Goal: Communication & Community: Answer question/provide support

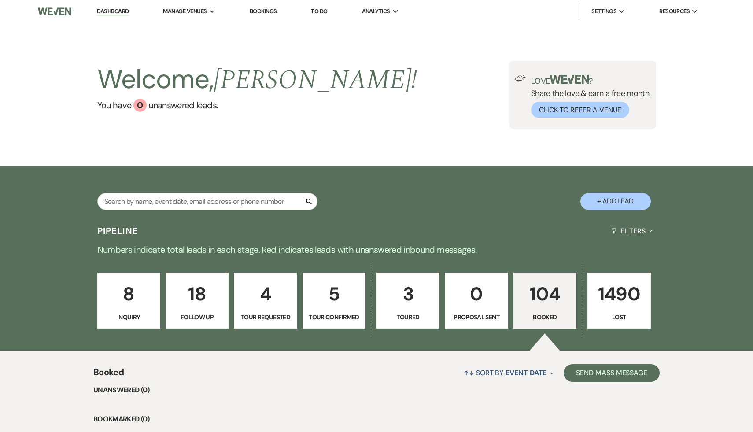
click at [131, 295] on p "8" at bounding box center [129, 294] width 52 height 30
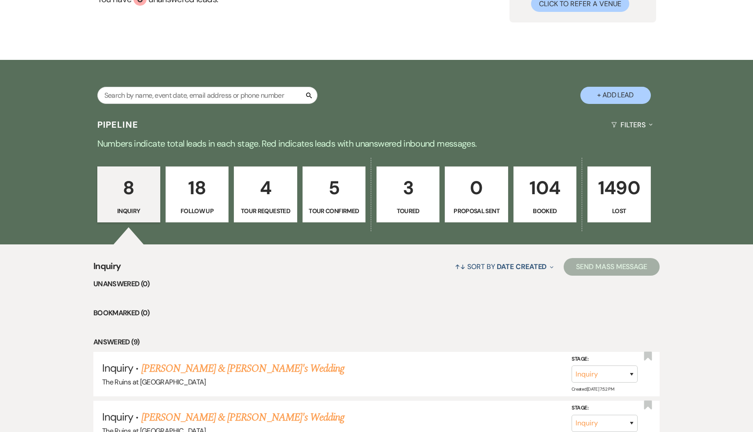
scroll to position [119, 0]
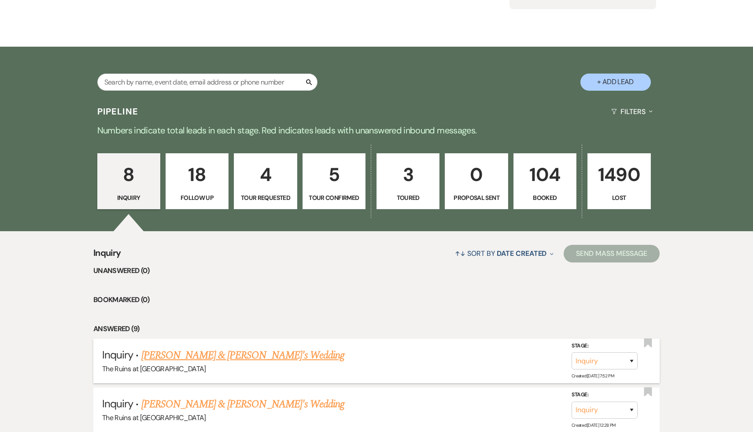
click at [191, 355] on link "[PERSON_NAME] & [PERSON_NAME]'s Wedding" at bounding box center [242, 355] width 203 height 16
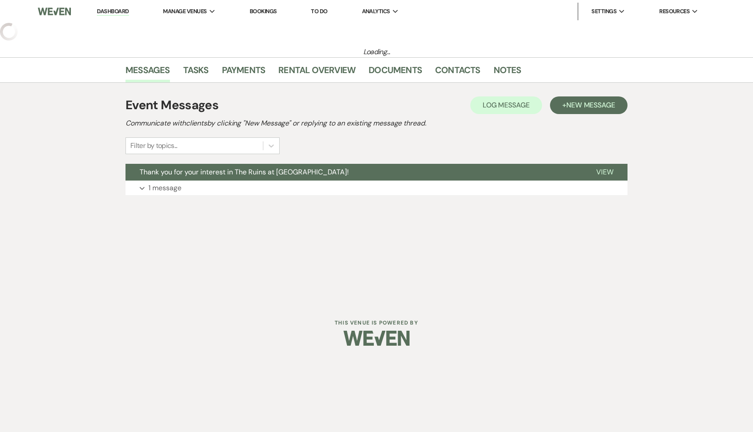
select select "4"
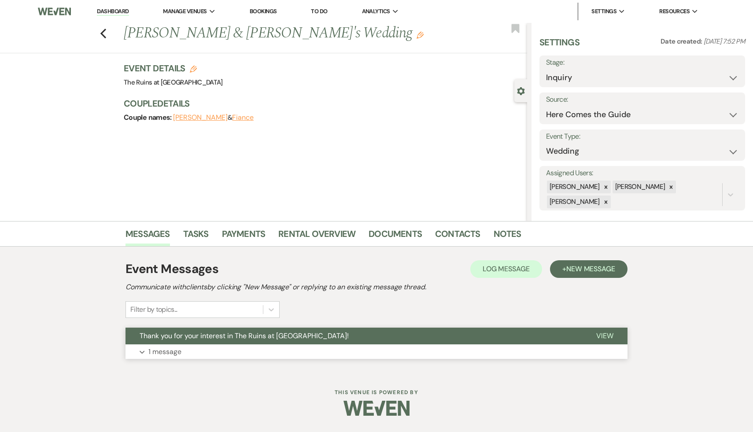
click at [228, 334] on span "Thank you for your interest in The Ruins at Sassafras!" at bounding box center [244, 335] width 209 height 9
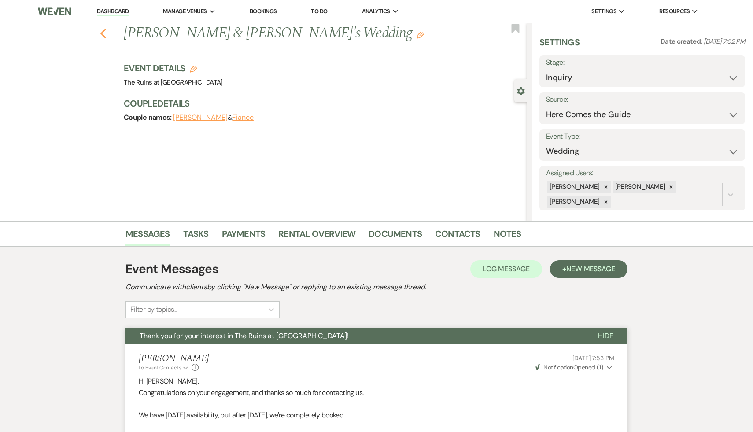
click at [103, 29] on icon "Previous" at bounding box center [103, 33] width 7 height 11
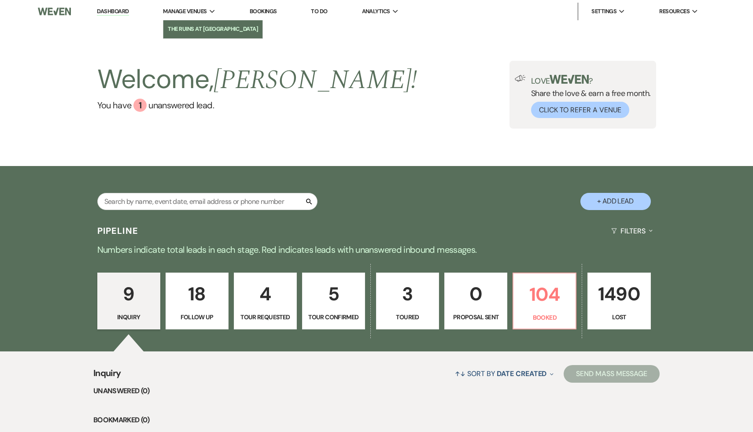
click at [205, 28] on li "The Ruins at [GEOGRAPHIC_DATA]" at bounding box center [213, 29] width 90 height 9
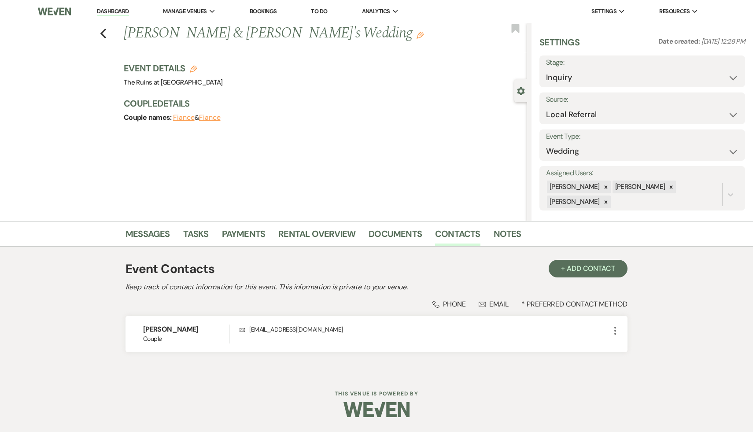
select select "20"
click at [101, 31] on icon "Previous" at bounding box center [103, 33] width 7 height 11
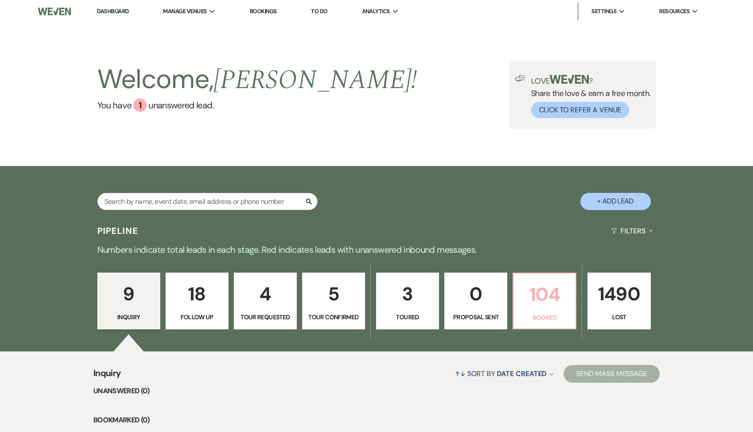
click at [545, 294] on p "104" at bounding box center [545, 295] width 52 height 30
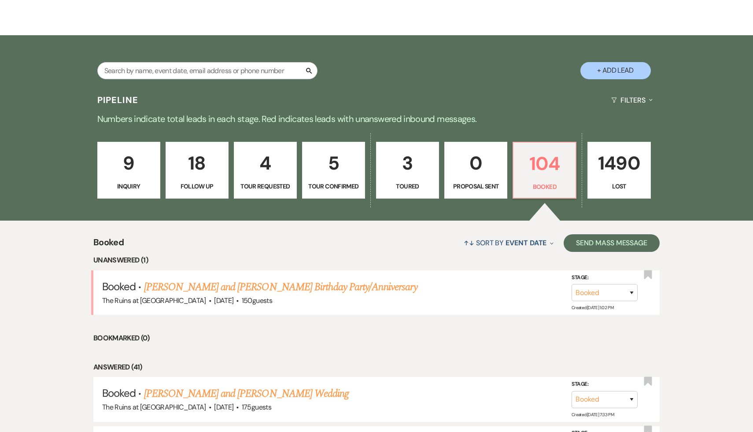
scroll to position [155, 0]
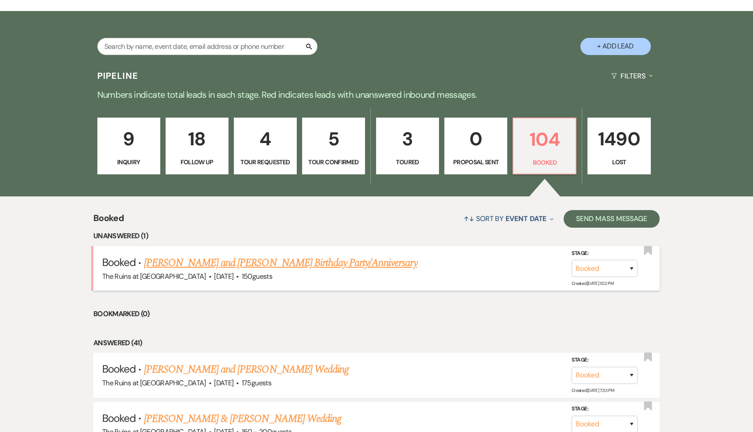
click at [317, 262] on link "[PERSON_NAME] and [PERSON_NAME] Birthday Party/Anniversary" at bounding box center [280, 263] width 273 height 16
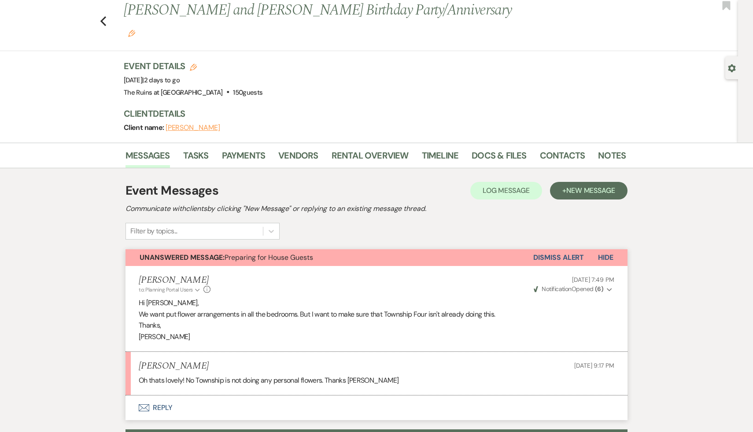
scroll to position [26, 0]
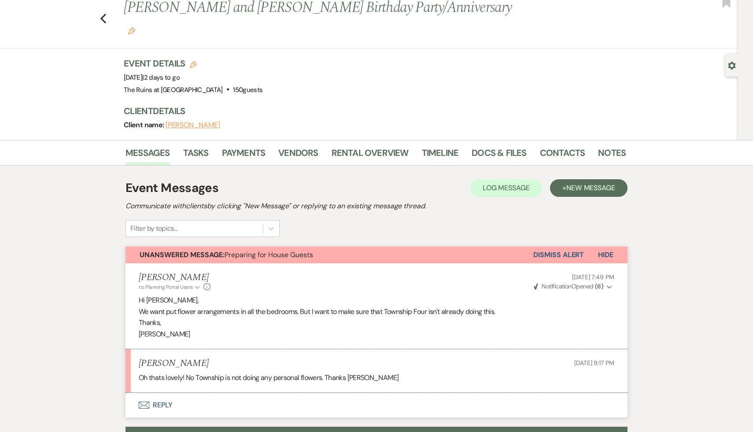
click at [164, 393] on button "Envelope Reply" at bounding box center [376, 405] width 502 height 25
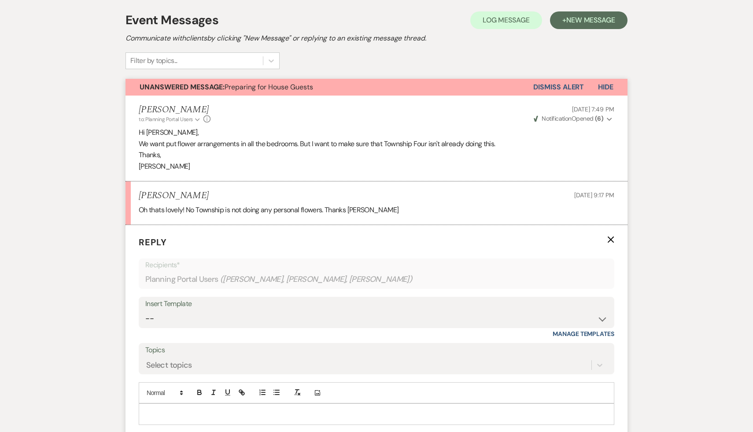
scroll to position [198, 0]
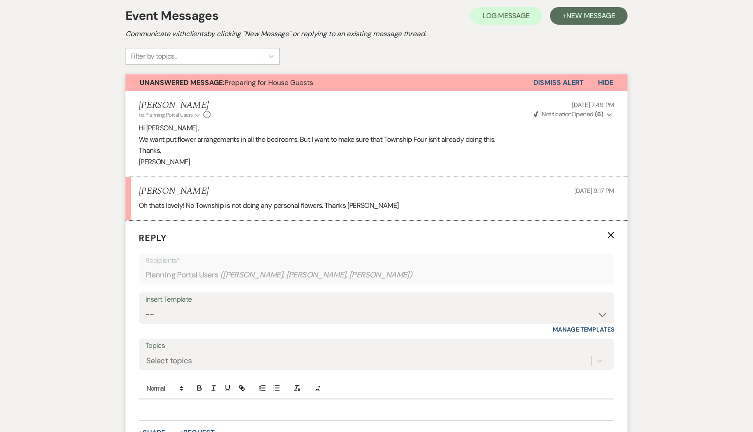
click at [188, 405] on p at bounding box center [376, 410] width 461 height 10
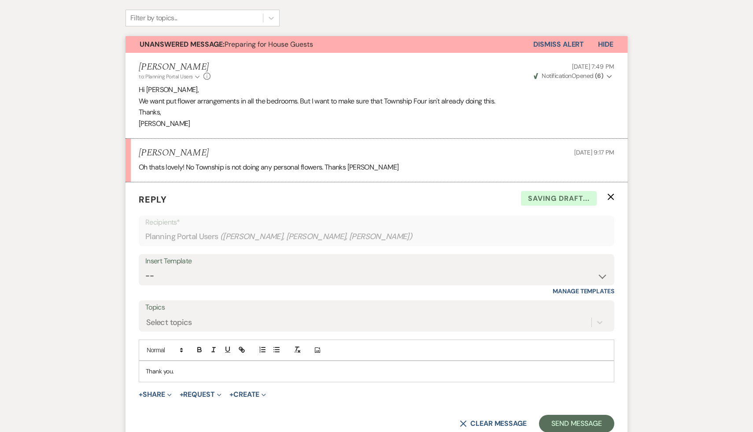
scroll to position [229, 0]
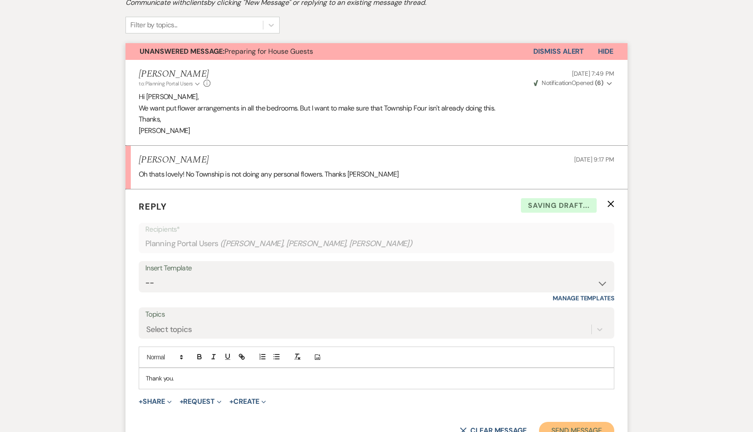
click at [585, 422] on button "Send Message" at bounding box center [576, 431] width 75 height 18
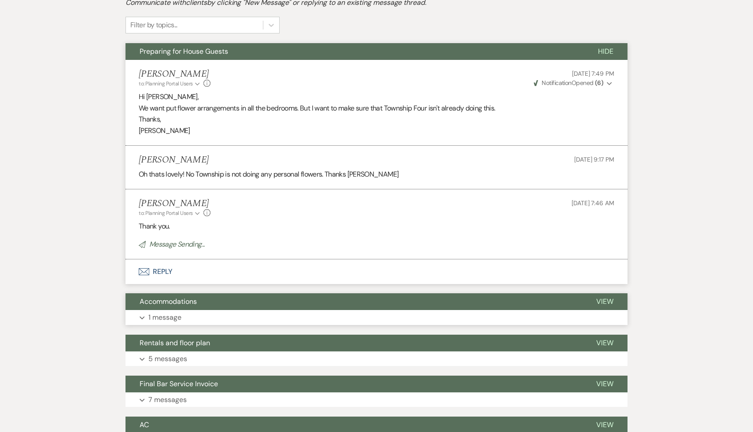
click at [188, 297] on span "Accommodations" at bounding box center [168, 301] width 57 height 9
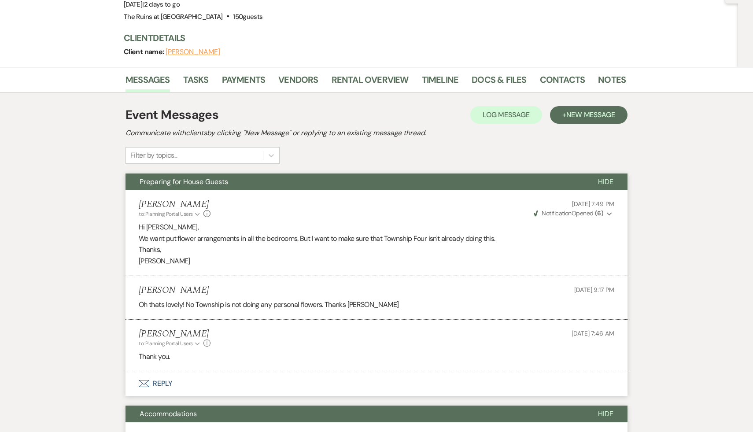
scroll to position [7, 0]
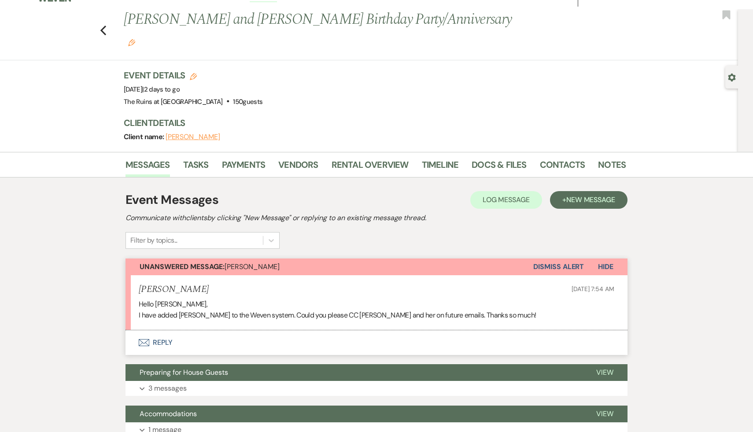
scroll to position [14, 0]
click at [569, 157] on link "Contacts" at bounding box center [562, 166] width 45 height 19
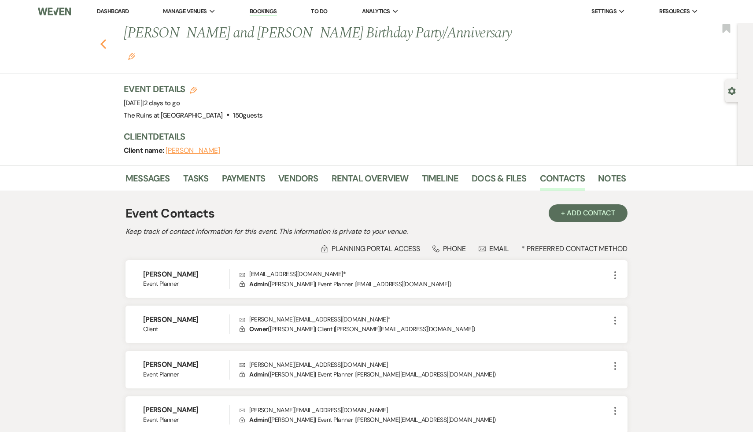
click at [101, 39] on icon "Previous" at bounding box center [103, 44] width 7 height 11
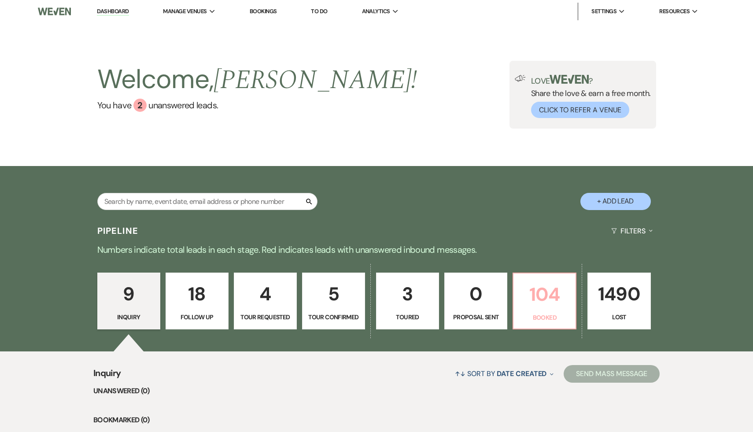
click at [545, 301] on p "104" at bounding box center [545, 295] width 52 height 30
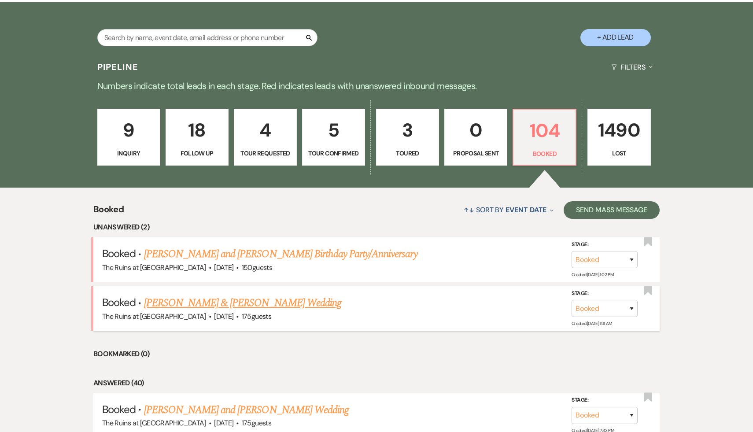
scroll to position [167, 0]
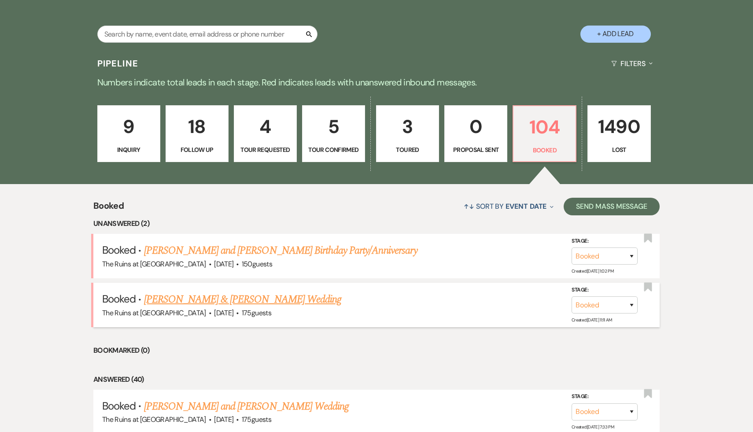
click at [282, 299] on link "[PERSON_NAME] & [PERSON_NAME] Wedding" at bounding box center [242, 300] width 197 height 16
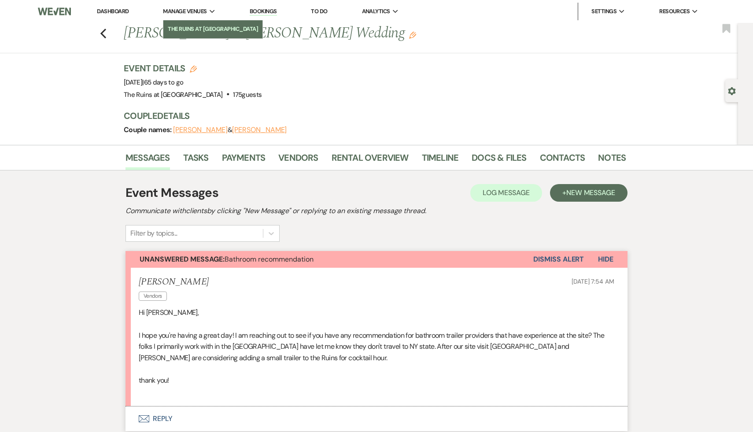
click at [197, 30] on li "The Ruins at [GEOGRAPHIC_DATA]" at bounding box center [213, 29] width 90 height 9
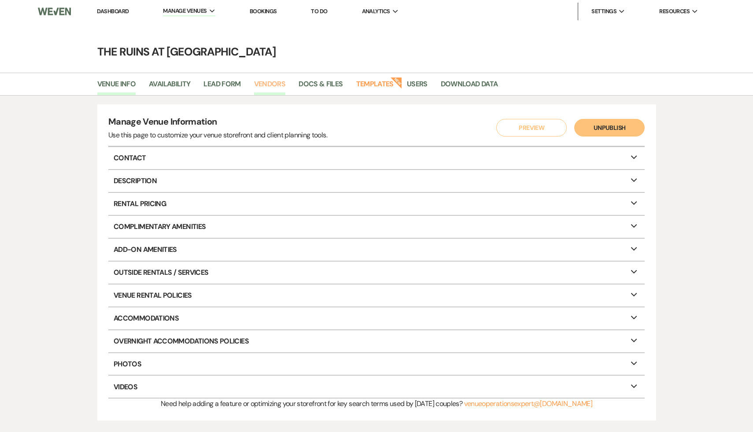
click at [273, 83] on link "Vendors" at bounding box center [270, 86] width 32 height 17
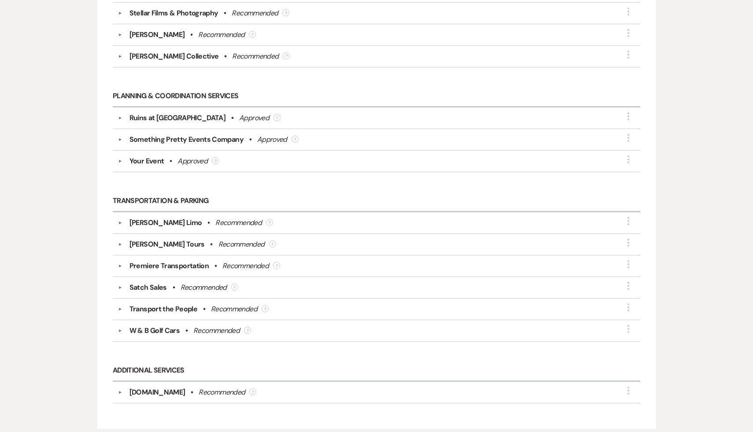
scroll to position [1606, 0]
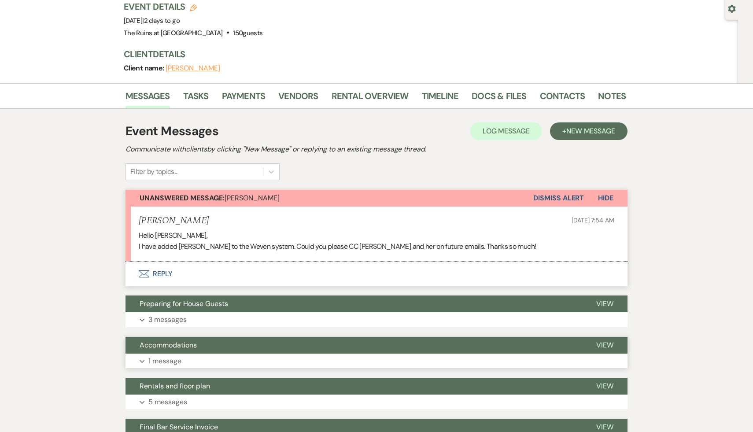
scroll to position [93, 0]
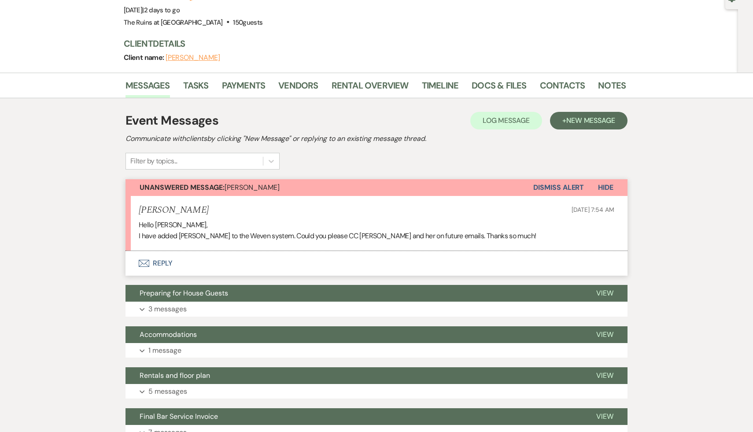
click at [162, 251] on button "Envelope Reply" at bounding box center [376, 263] width 502 height 25
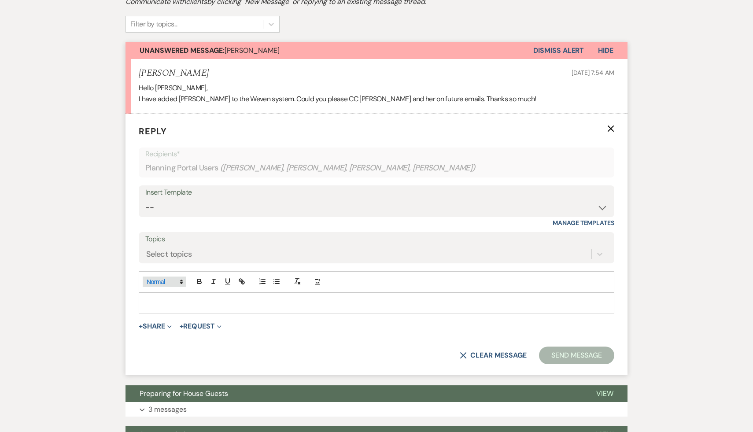
scroll to position [242, 0]
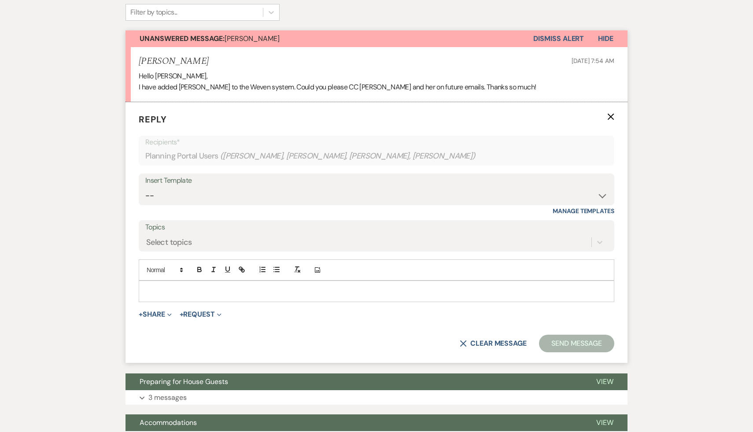
click at [168, 286] on p at bounding box center [376, 291] width 461 height 10
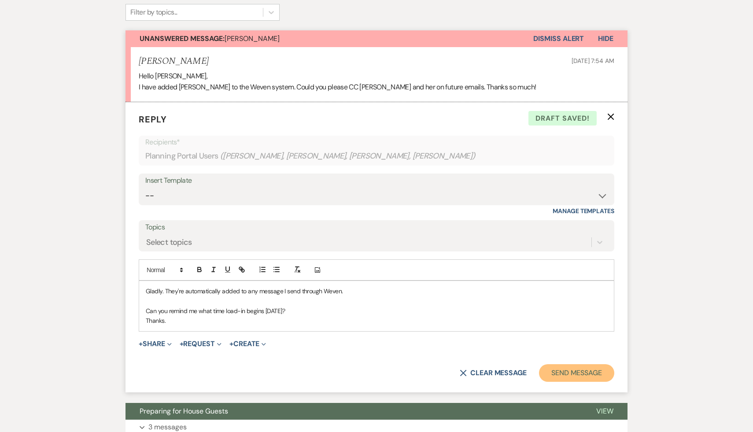
click at [567, 364] on button "Send Message" at bounding box center [576, 373] width 75 height 18
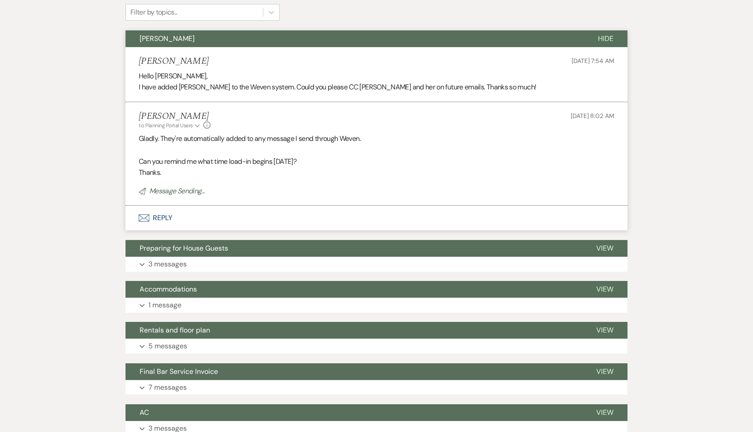
scroll to position [0, 0]
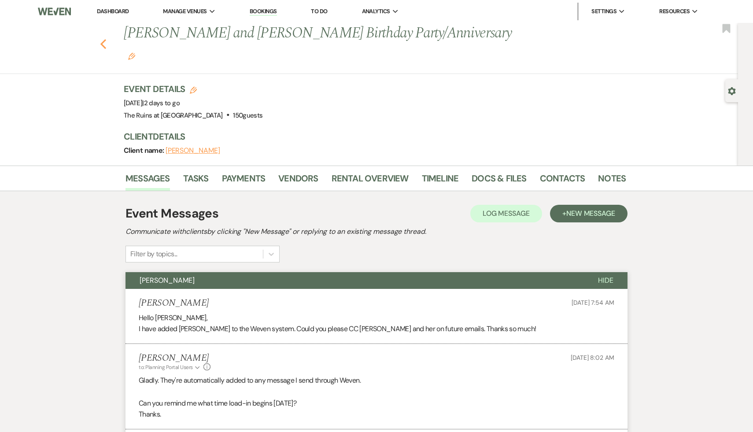
click at [101, 39] on use "button" at bounding box center [103, 44] width 6 height 10
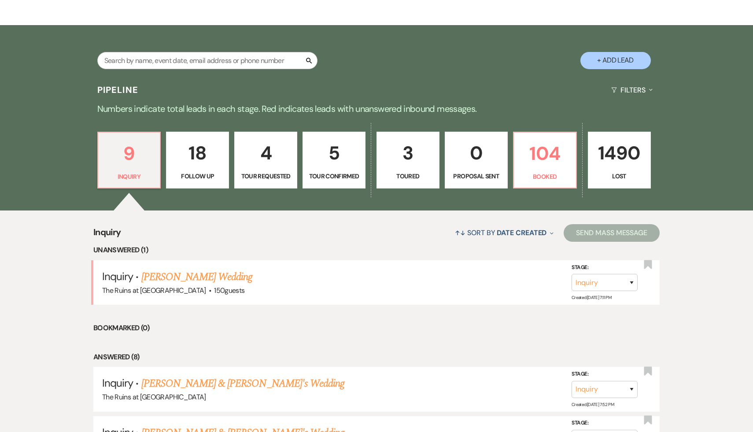
scroll to position [150, 0]
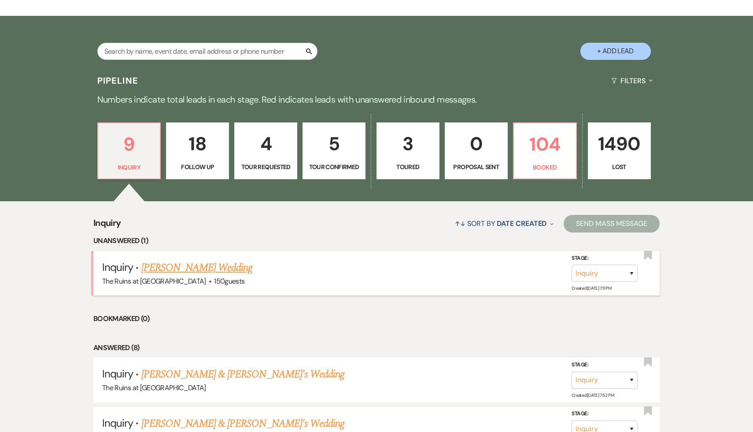
click at [198, 266] on link "[PERSON_NAME] Wedding" at bounding box center [196, 268] width 111 height 16
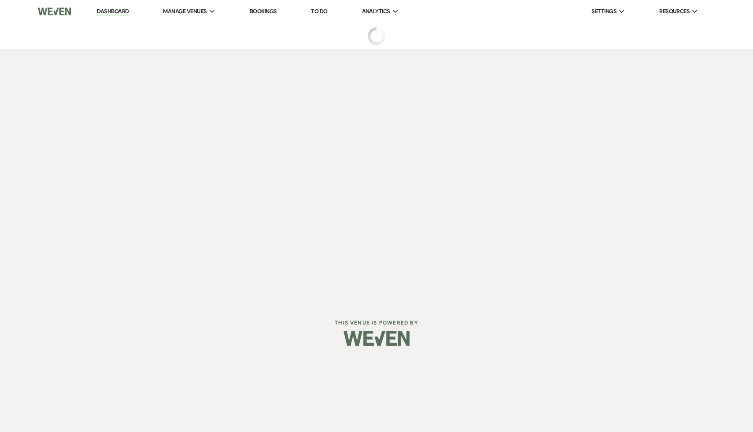
select select "5"
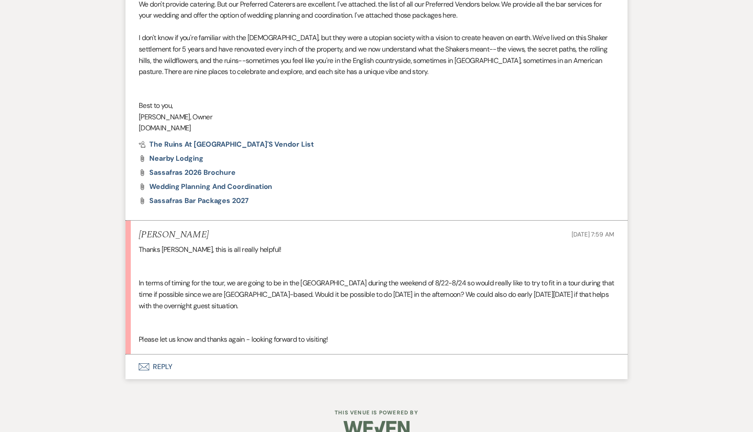
scroll to position [843, 0]
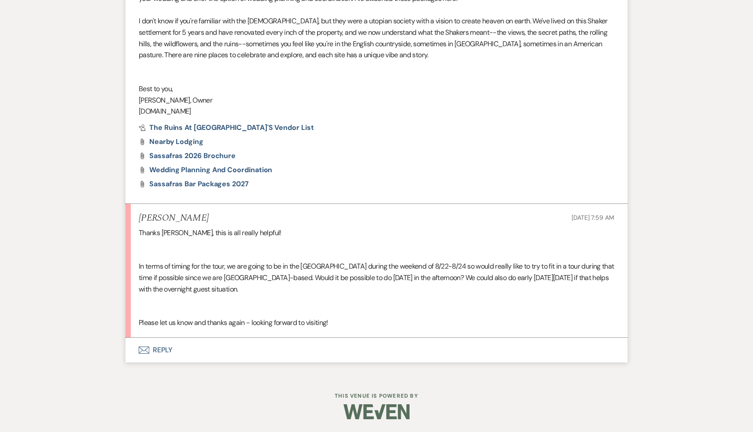
click at [164, 351] on button "Envelope Reply" at bounding box center [376, 350] width 502 height 25
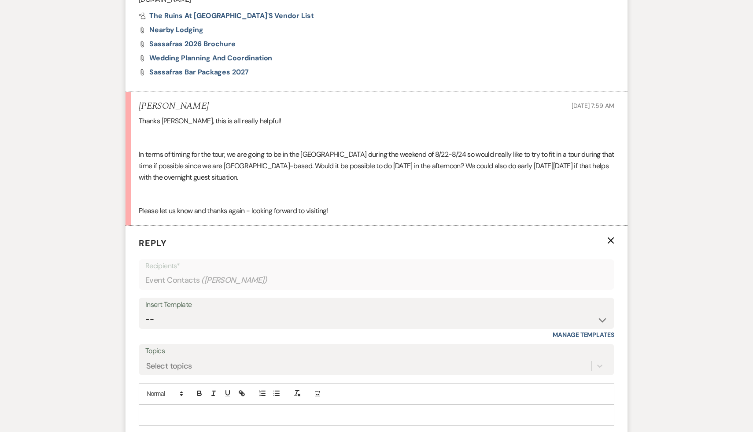
scroll to position [1017, 0]
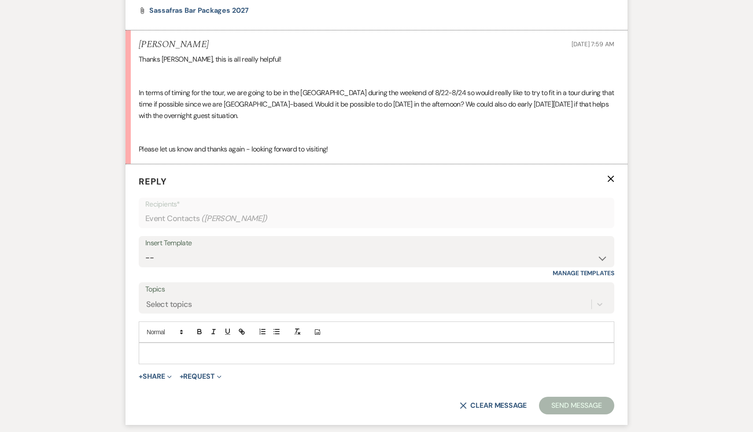
click at [164, 351] on p at bounding box center [376, 353] width 461 height 10
click at [603, 256] on select "-- Weven Planning Portal Introduction (Booked Events) Initial Inquiry Response …" at bounding box center [376, 257] width 462 height 17
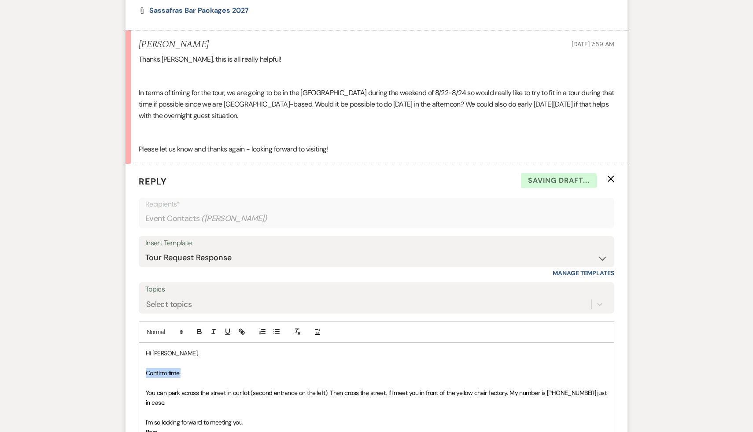
drag, startPoint x: 188, startPoint y: 374, endPoint x: 132, endPoint y: 373, distance: 56.4
click at [132, 373] on form "Reply X Saving draft... Recipients* Event Contacts ( Ryan Gao ) Insert Template…" at bounding box center [376, 338] width 502 height 349
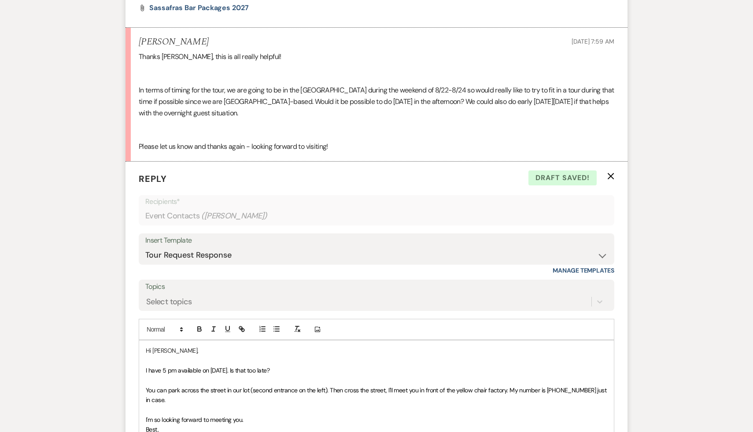
drag, startPoint x: 303, startPoint y: 365, endPoint x: 133, endPoint y: 360, distance: 170.1
click at [133, 360] on form "Reply X Draft saved! Recipients* Event Contacts ( Ryan Gao ) Insert Template --…" at bounding box center [376, 336] width 502 height 349
copy div "I have 5 pm available on August 24th. Is that too late?"
click at [602, 255] on select "-- Weven Planning Portal Introduction (Booked Events) Initial Inquiry Response …" at bounding box center [376, 255] width 462 height 17
select select "3774"
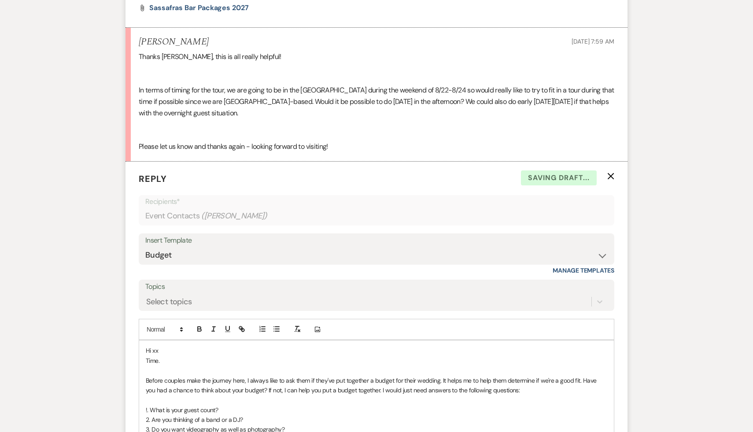
click at [183, 350] on p "Hi xx" at bounding box center [376, 351] width 461 height 10
drag, startPoint x: 169, startPoint y: 367, endPoint x: 124, endPoint y: 359, distance: 46.0
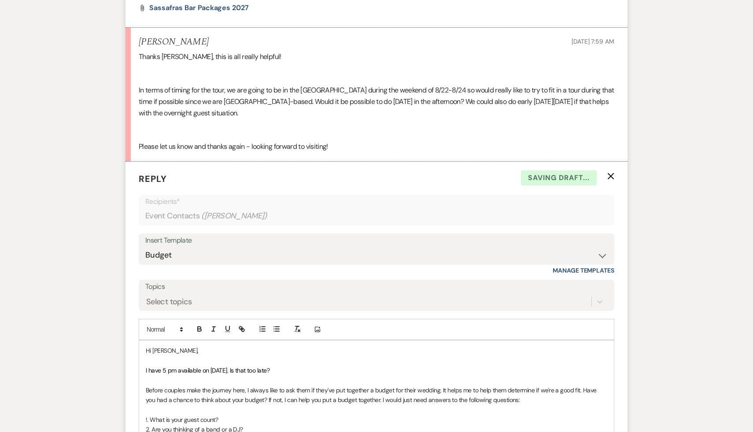
click at [171, 364] on p at bounding box center [376, 361] width 461 height 10
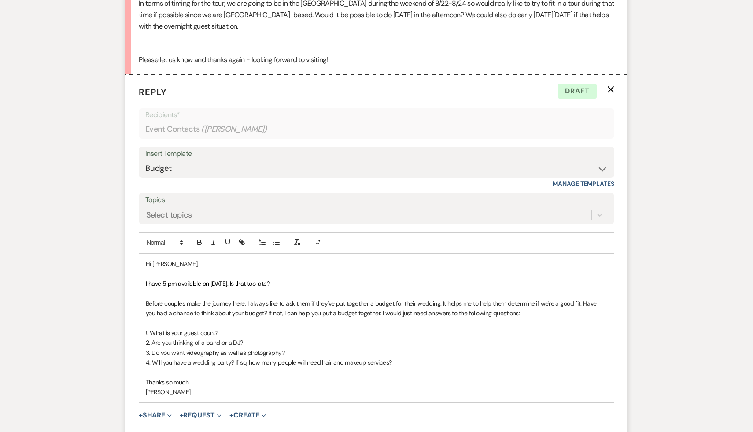
scroll to position [1109, 0]
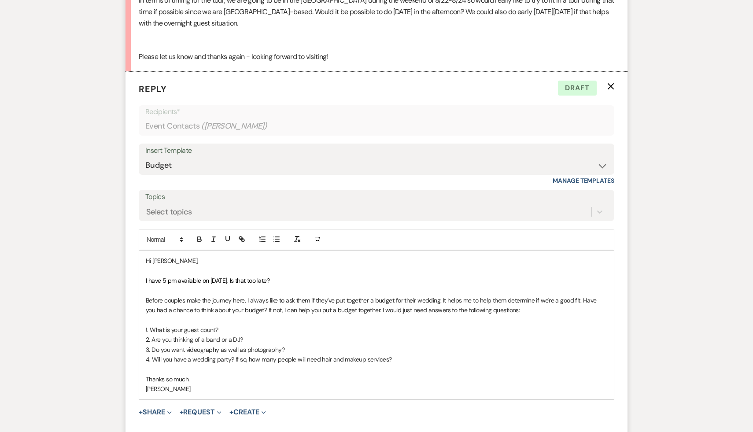
drag, startPoint x: 256, startPoint y: 309, endPoint x: 318, endPoint y: 363, distance: 82.1
click at [318, 363] on div "Hi Ryan, I have 5 pm available on August 24th. Is that too late? Before couples…" at bounding box center [376, 325] width 475 height 148
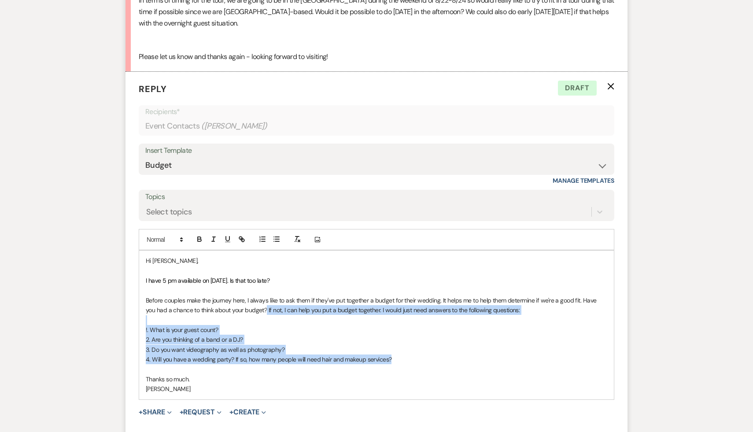
drag, startPoint x: 395, startPoint y: 359, endPoint x: 256, endPoint y: 311, distance: 146.8
click at [256, 311] on div "Hi Ryan, I have 5 pm available on August 24th. Is that too late? Before couples…" at bounding box center [376, 325] width 475 height 148
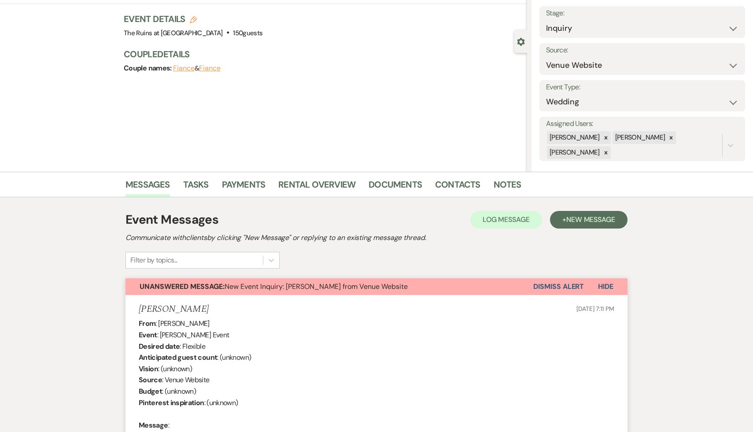
scroll to position [0, 0]
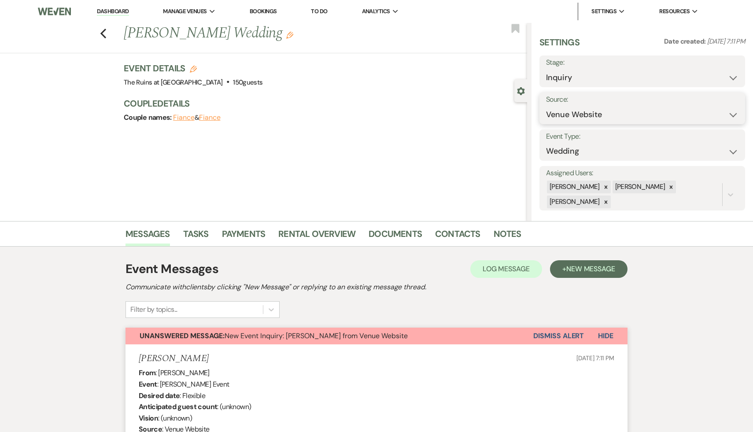
click at [734, 114] on select "Weven Venue Website Instagram Facebook Pinterest Google The Knot Wedding Wire H…" at bounding box center [642, 114] width 192 height 17
select select "20"
click at [717, 106] on button "Save" at bounding box center [717, 109] width 55 height 18
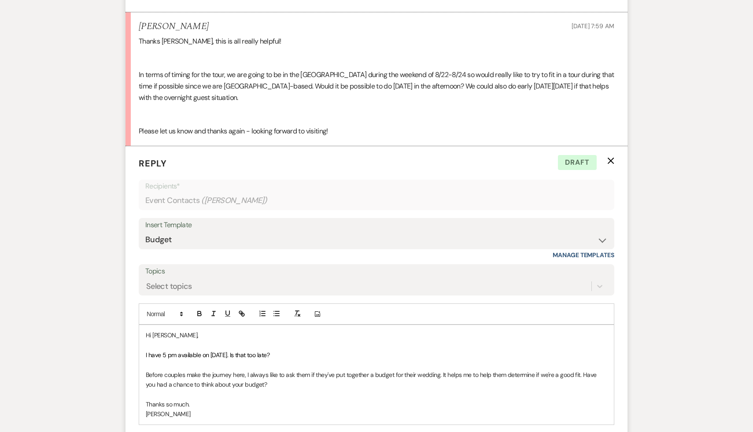
scroll to position [1037, 0]
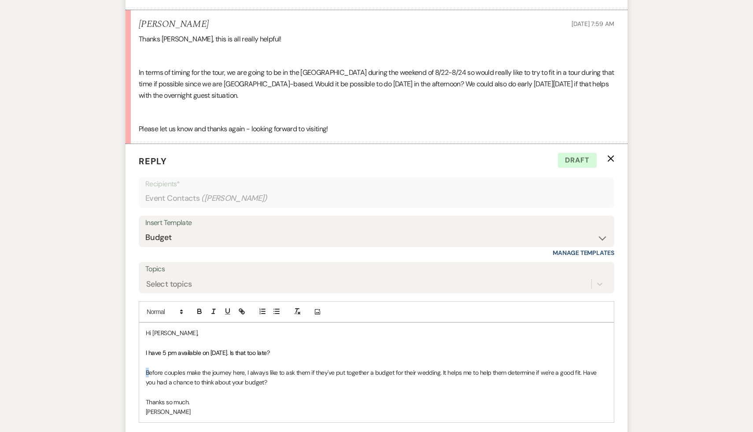
drag, startPoint x: 149, startPoint y: 371, endPoint x: 141, endPoint y: 371, distance: 7.5
click at [141, 371] on div "Hi Ryan, I have 5 pm available on August 24th. Is that too late? Before couples…" at bounding box center [376, 373] width 475 height 100
click at [304, 384] on p "Also, before couples make the journey here, I always like to ask them if they'v…" at bounding box center [376, 378] width 461 height 20
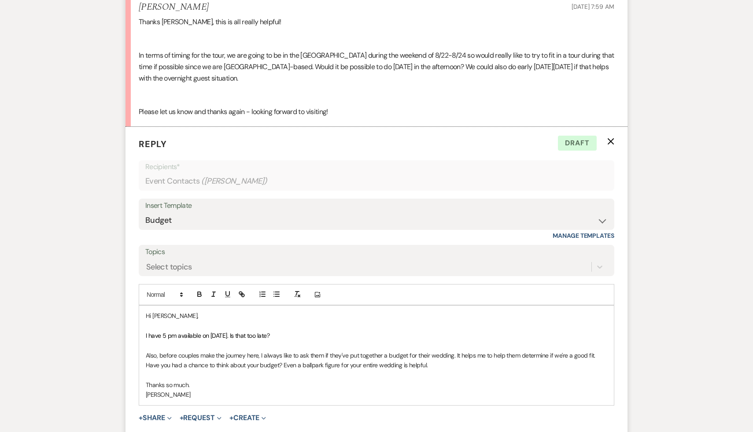
click at [314, 381] on p "Thanks so much." at bounding box center [376, 385] width 461 height 10
click at [171, 366] on p "Also, before couples make the journey here, I always like to ask them if they'v…" at bounding box center [376, 361] width 461 height 20
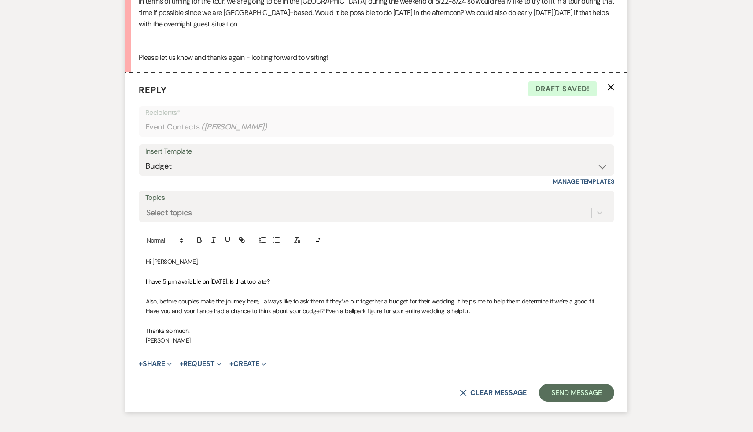
scroll to position [1112, 0]
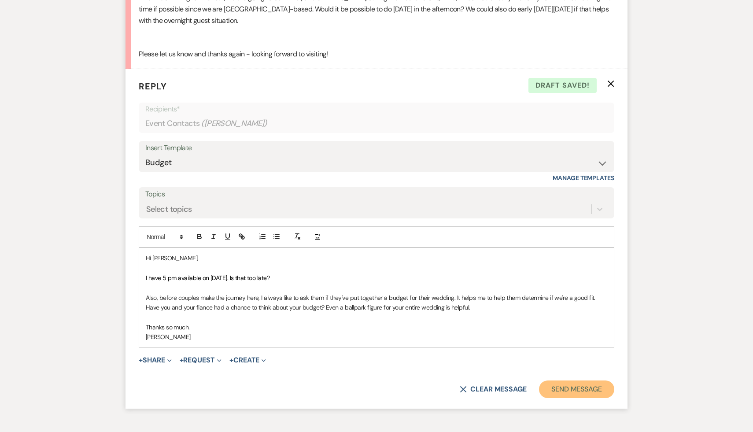
click at [565, 390] on button "Send Message" at bounding box center [576, 389] width 75 height 18
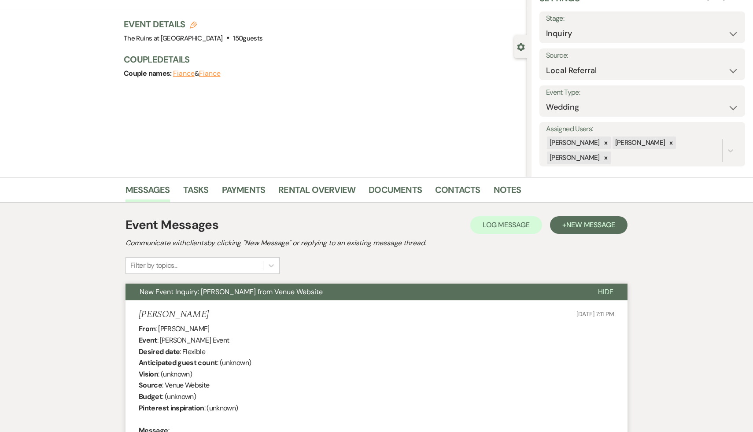
scroll to position [0, 0]
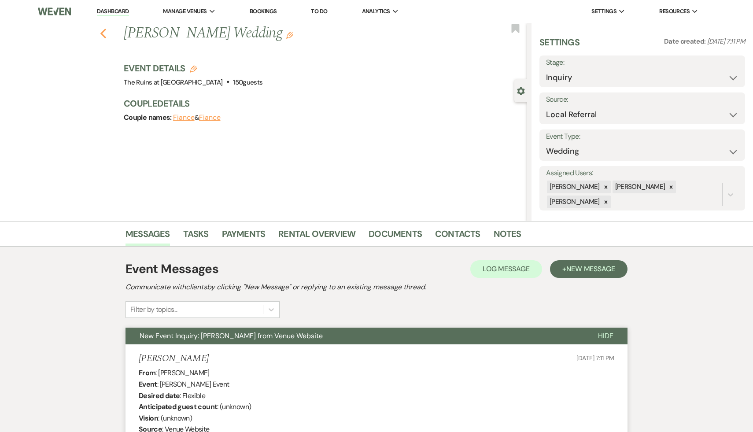
click at [101, 30] on icon "Previous" at bounding box center [103, 33] width 7 height 11
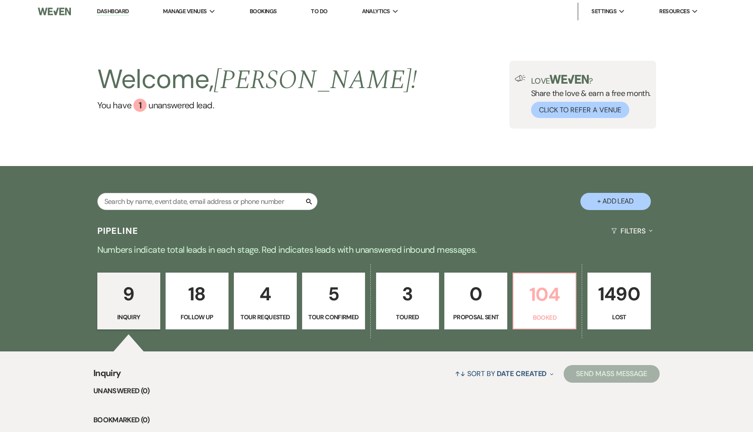
click at [537, 291] on p "104" at bounding box center [545, 295] width 52 height 30
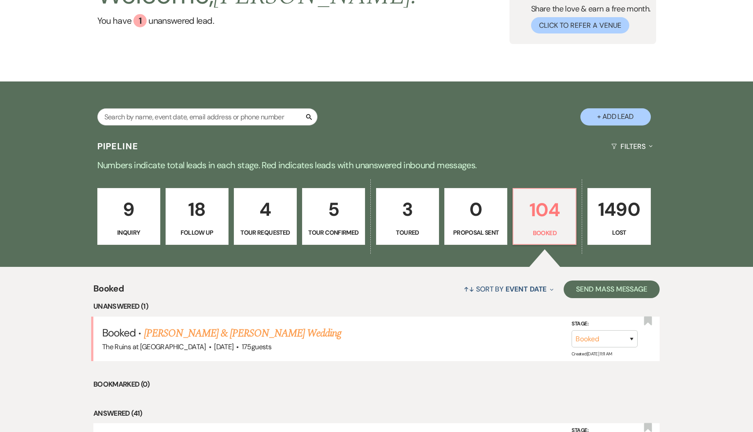
scroll to position [83, 0]
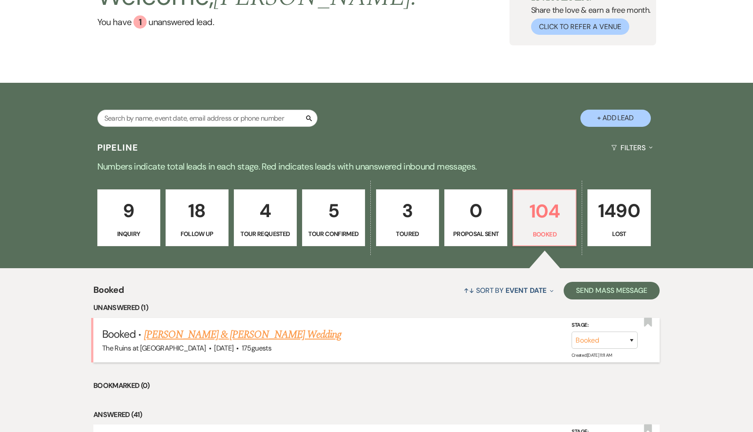
click at [306, 334] on link "[PERSON_NAME] & [PERSON_NAME] Wedding" at bounding box center [242, 335] width 197 height 16
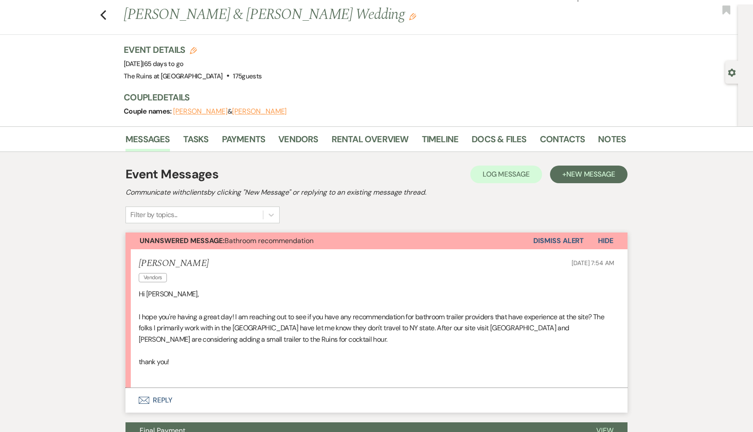
scroll to position [23, 0]
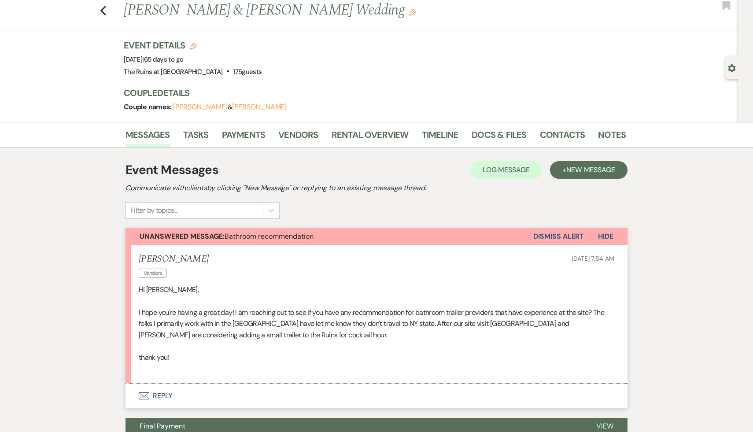
click at [157, 397] on button "Envelope Reply" at bounding box center [376, 396] width 502 height 25
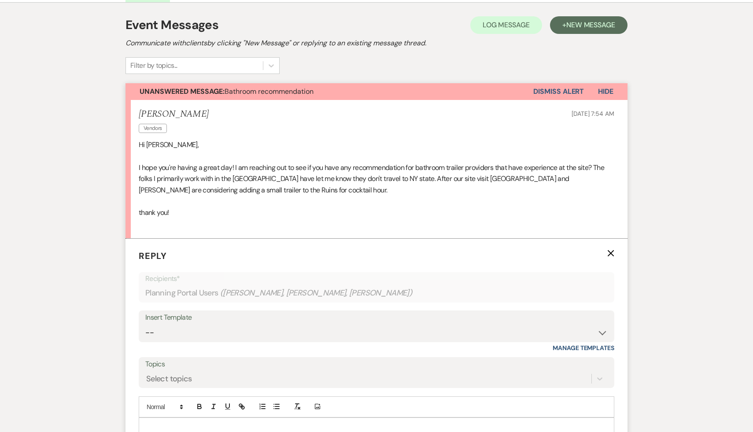
scroll to position [255, 0]
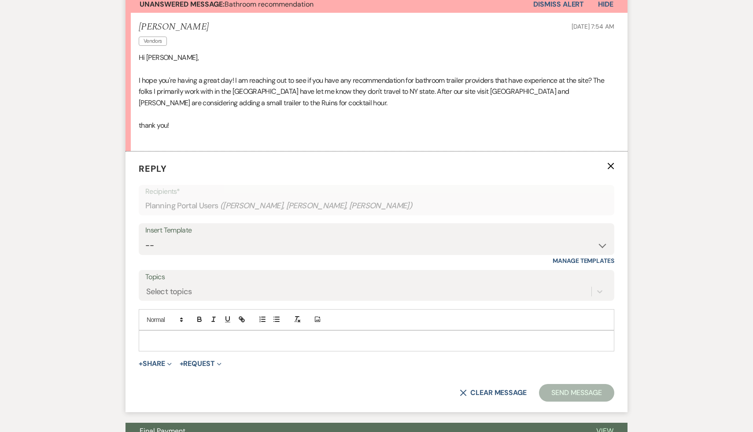
click at [238, 340] on p at bounding box center [376, 341] width 461 height 10
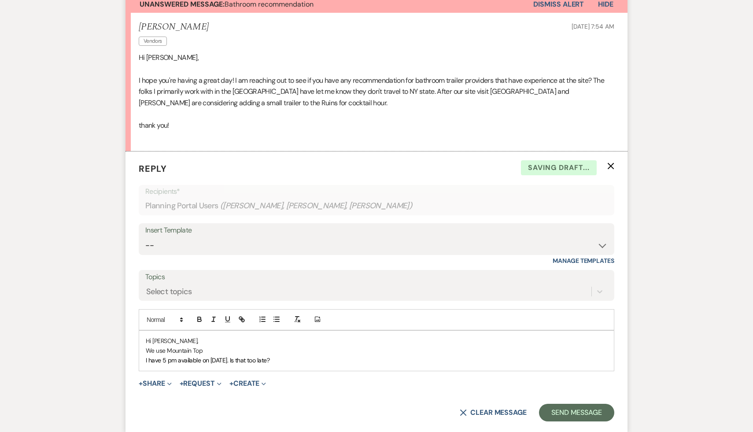
drag, startPoint x: 297, startPoint y: 362, endPoint x: 141, endPoint y: 362, distance: 155.9
click at [141, 362] on div "Hi Shannon, We use Mountain Top I have 5 pm available on August 24th. Is that t…" at bounding box center [376, 351] width 475 height 40
click at [228, 347] on p "We use Mountain Top" at bounding box center [376, 351] width 461 height 10
click at [271, 352] on p "We use Mountain Top (518) 712-5118" at bounding box center [376, 351] width 461 height 10
click at [202, 350] on p "We use Mountain Top (518) 712-5118" at bounding box center [376, 351] width 461 height 10
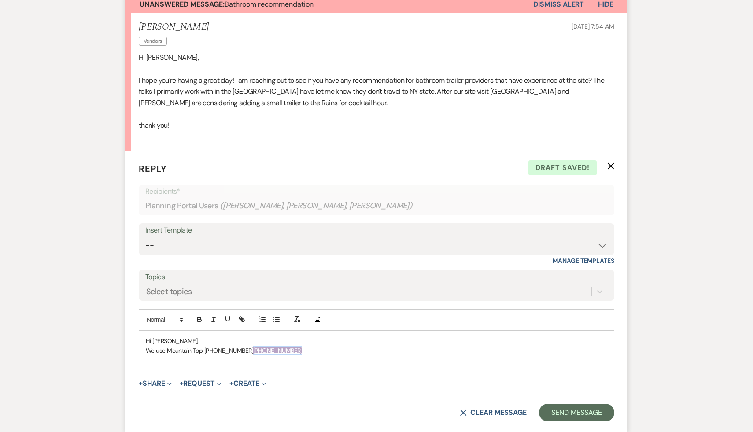
drag, startPoint x: 280, startPoint y: 351, endPoint x: 238, endPoint y: 349, distance: 42.4
click at [238, 349] on p "We use Mountain Top 518-712-5118 (518) 712-5118" at bounding box center [376, 351] width 461 height 10
drag, startPoint x: 341, startPoint y: 352, endPoint x: 238, endPoint y: 351, distance: 103.0
click at [238, 351] on p "We use Mountain Top 518-712-5118 https://www.mountaintopseptic.com/" at bounding box center [376, 351] width 461 height 10
click at [241, 321] on icon "button" at bounding box center [242, 320] width 3 height 3
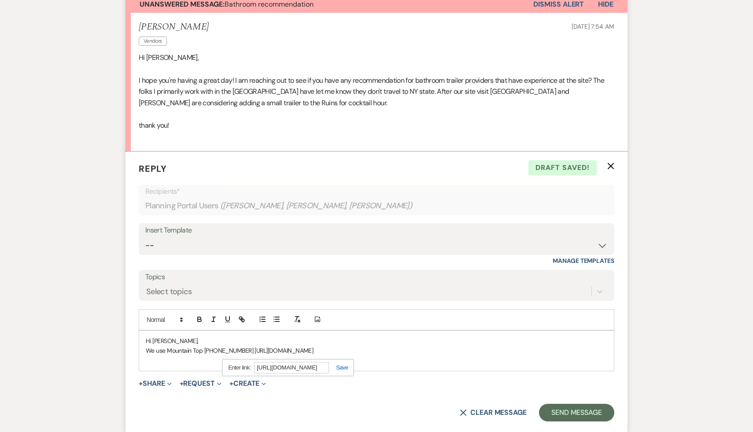
click at [347, 368] on div "https://www.mountaintopseptic.com/" at bounding box center [287, 367] width 131 height 17
click at [346, 367] on link at bounding box center [338, 367] width 19 height 7
click at [425, 346] on p "We use Mountain Top 518-712-5118 https://www.mountaintopseptic.com/" at bounding box center [376, 351] width 461 height 10
click at [364, 351] on p "We use Mountain Top 518-712-5118 https://www.mountaintopseptic.com/" at bounding box center [376, 351] width 461 height 10
click at [362, 350] on p "We use Mountain Top 518-712-5118 https://www.mountaintopseptic.com/ and 802 htt…" at bounding box center [376, 351] width 461 height 10
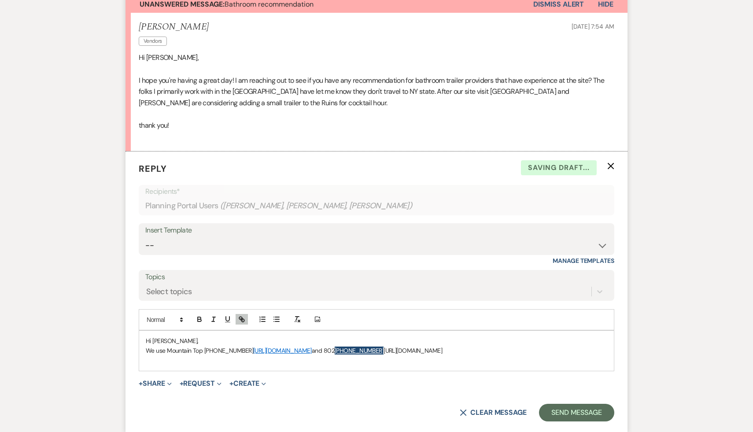
click at [447, 334] on div "Hi Shannon, We use Mountain Top 518-712-5118 https://www.mountaintopseptic.com/…" at bounding box center [376, 351] width 475 height 40
click at [403, 350] on p "We use Mountain Top 518-712-5118 https://www.mountaintopseptic.com/ and 802 802…" at bounding box center [376, 351] width 461 height 10
drag, startPoint x: 403, startPoint y: 350, endPoint x: 362, endPoint y: 349, distance: 40.5
click at [362, 349] on p "We use Mountain Top 518-712-5118 https://www.mountaintopseptic.com/ and 802 802…" at bounding box center [376, 351] width 461 height 10
click at [369, 365] on div "Hi Shannon, We use Mountain Top 518-712-5118 https://www.mountaintopseptic.com/…" at bounding box center [376, 351] width 475 height 40
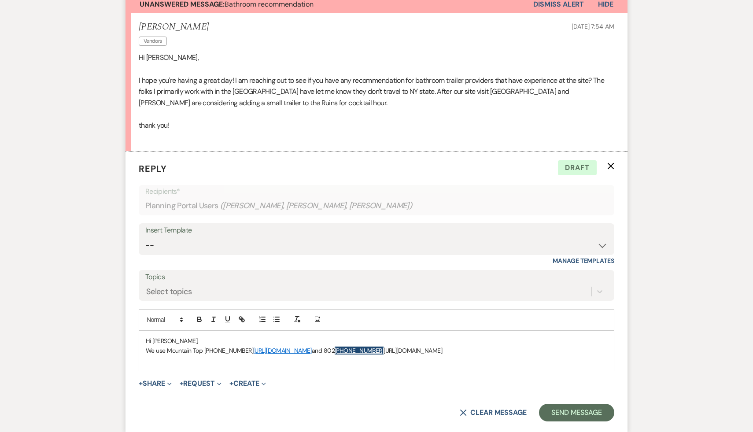
click at [361, 350] on p "We use Mountain Top 518-712-5118 https://www.mountaintopseptic.com/ and 802 802…" at bounding box center [376, 351] width 461 height 10
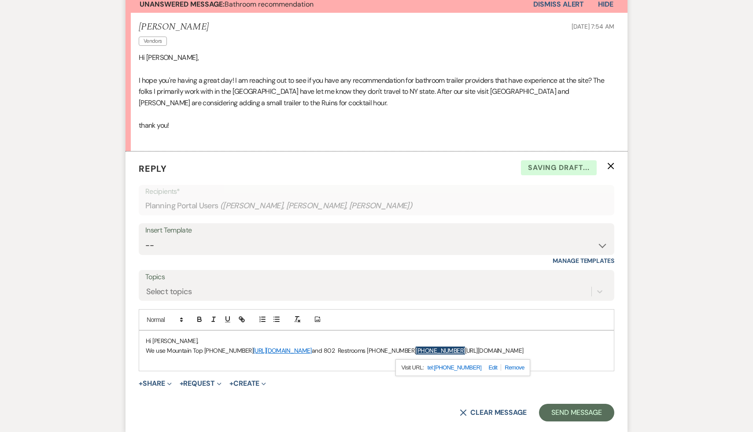
click at [474, 335] on div "Hi Shannon, We use Mountain Top 518-712-5118 https://www.mountaintopseptic.com/…" at bounding box center [376, 351] width 475 height 40
click at [465, 349] on link "802-242-2222" at bounding box center [440, 351] width 49 height 8
drag, startPoint x: 472, startPoint y: 349, endPoint x: 435, endPoint y: 350, distance: 37.0
click at [435, 350] on link "802-242-2222" at bounding box center [440, 351] width 49 height 8
click at [531, 351] on p "We use Mountain Top 518-712-5118 https://www.mountaintopseptic.com/ and 802 Res…" at bounding box center [376, 351] width 461 height 10
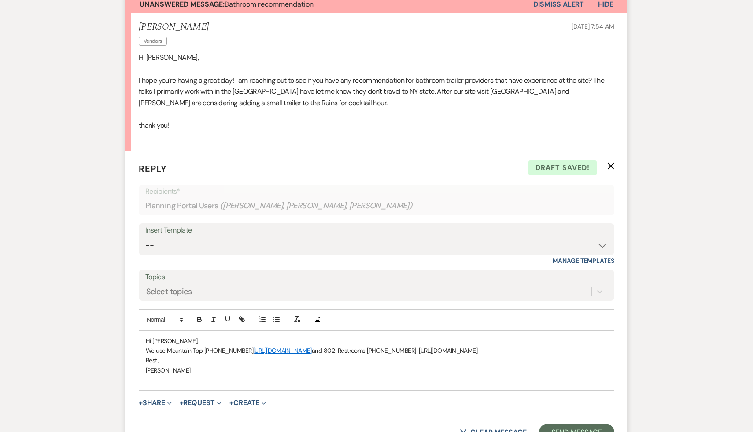
drag, startPoint x: 530, startPoint y: 352, endPoint x: 436, endPoint y: 350, distance: 94.3
click at [435, 350] on p "We use Mountain Top 518-712-5118 https://www.mountaintopseptic.com/ and 802 Res…" at bounding box center [376, 351] width 461 height 10
click at [245, 321] on icon "button" at bounding box center [242, 319] width 8 height 8
type input "https://www.802restrooms.com/"
click at [533, 368] on link at bounding box center [529, 367] width 19 height 7
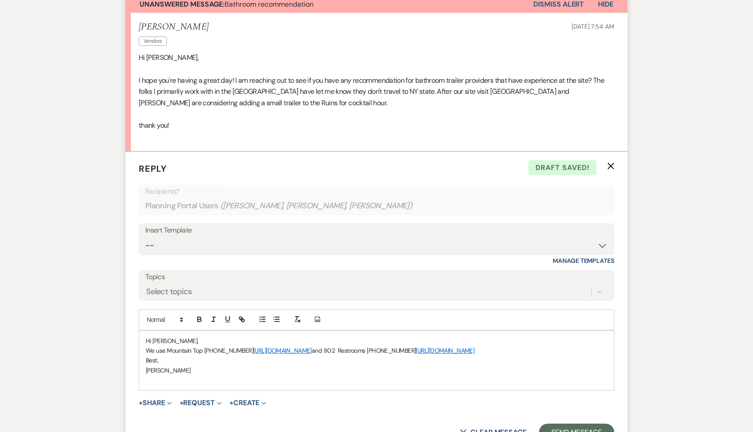
click at [369, 409] on form "Reply X Draft saved! Recipients* Planning Portal Users ( Alex Fafoutis, Lenore …" at bounding box center [376, 301] width 502 height 300
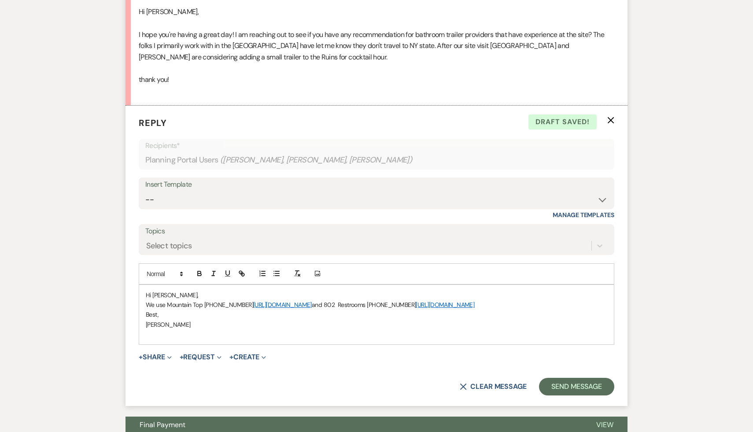
scroll to position [302, 0]
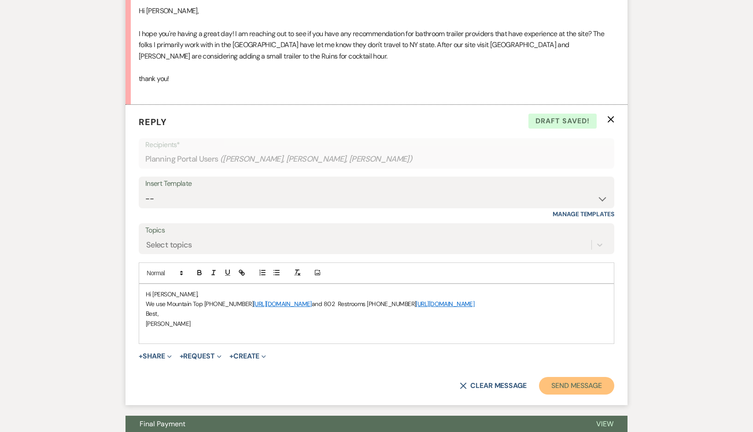
click at [576, 384] on button "Send Message" at bounding box center [576, 386] width 75 height 18
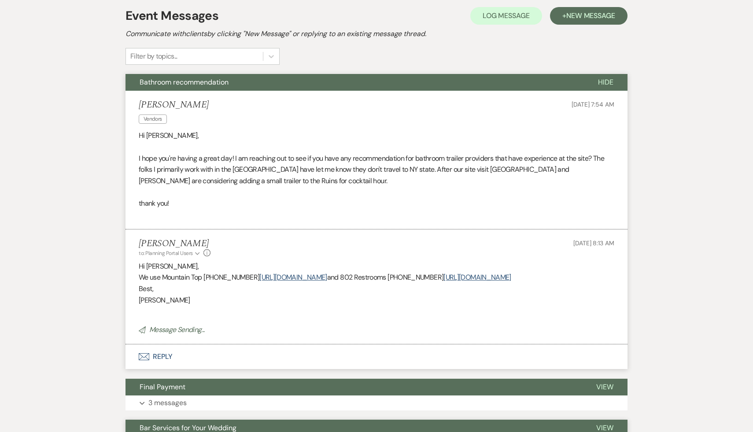
scroll to position [0, 0]
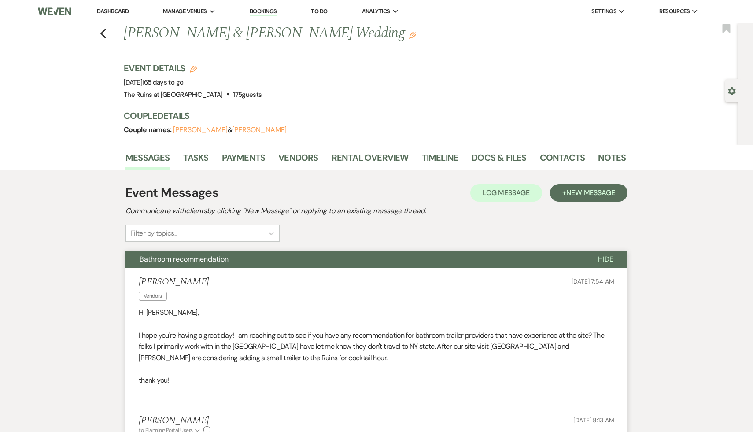
click at [115, 8] on link "Dashboard" at bounding box center [113, 10] width 32 height 7
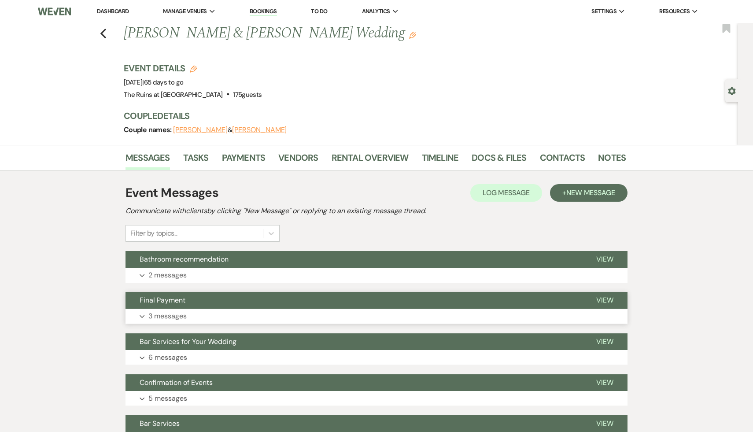
click at [171, 300] on span "Final Payment" at bounding box center [163, 299] width 46 height 9
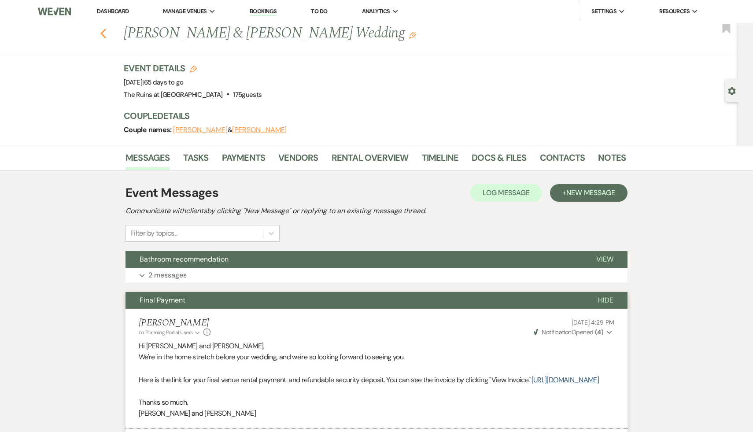
click at [103, 33] on icon "Previous" at bounding box center [103, 33] width 7 height 11
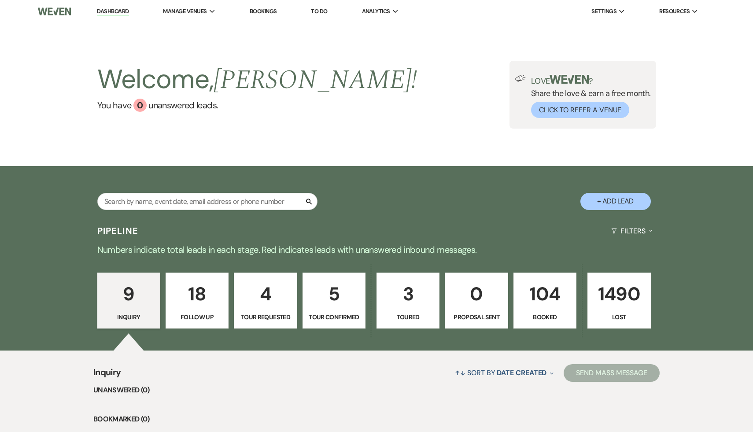
click at [197, 298] on p "18" at bounding box center [197, 294] width 52 height 30
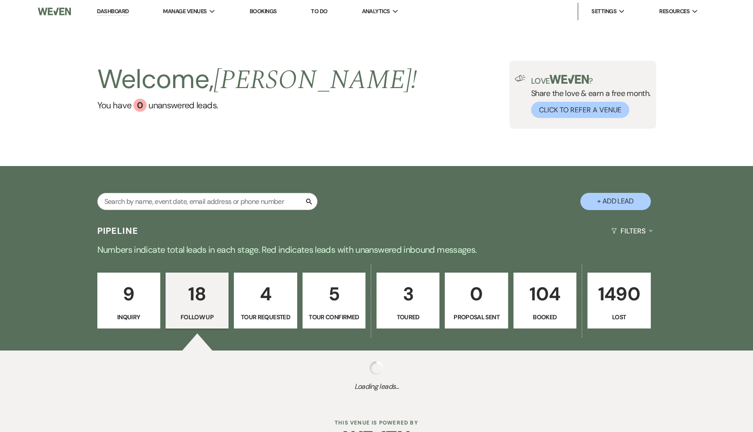
select select "9"
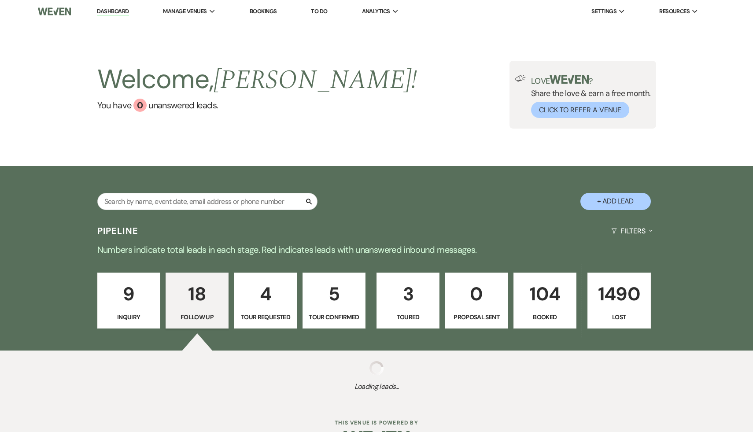
select select "9"
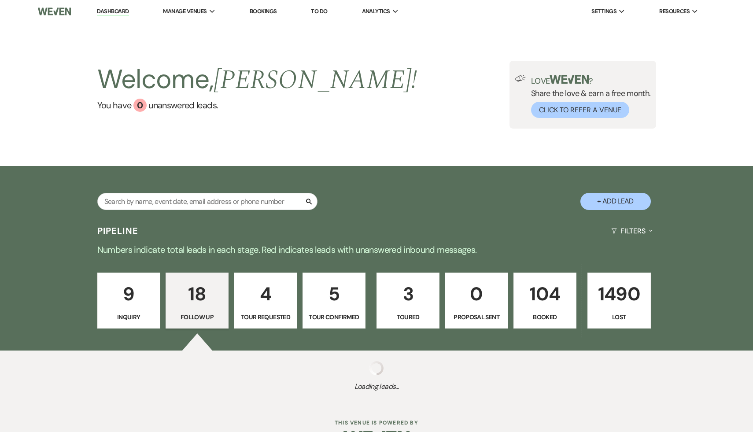
select select "9"
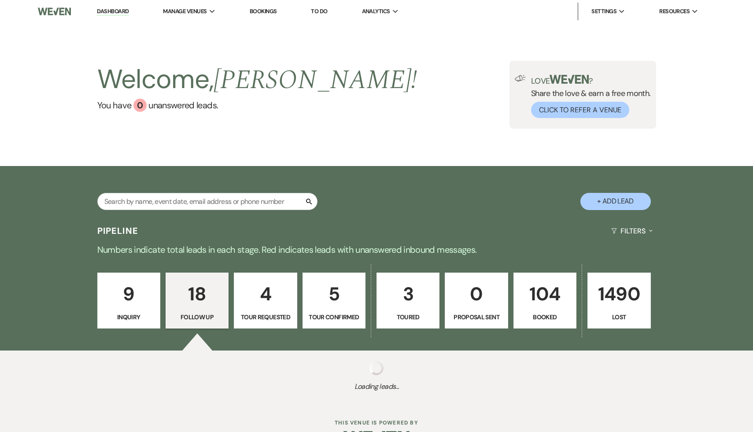
select select "9"
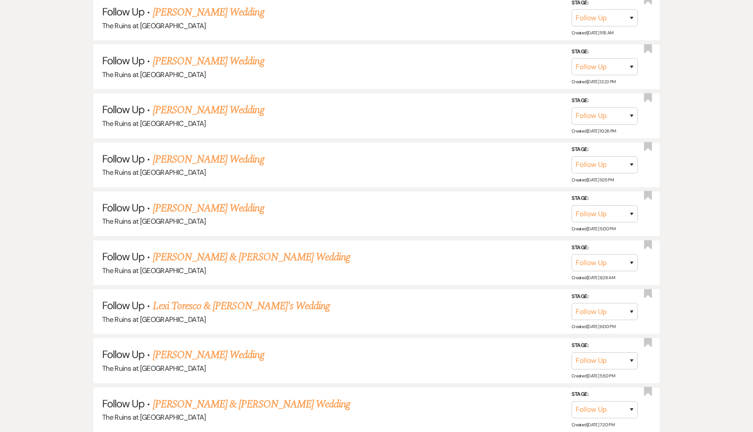
scroll to position [812, 0]
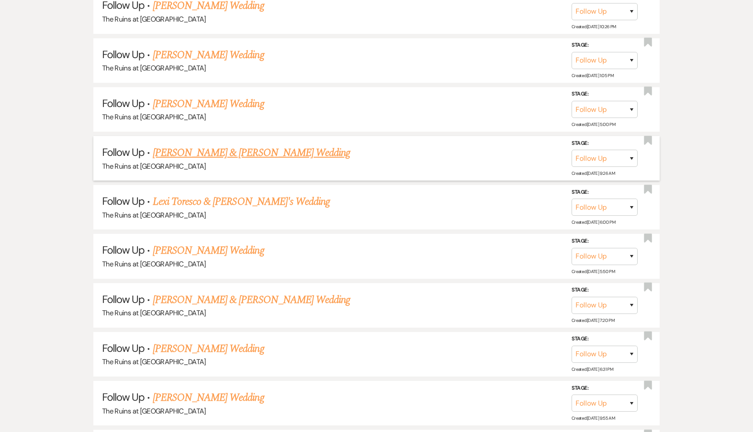
click at [259, 150] on link "[PERSON_NAME] & [PERSON_NAME] Wedding" at bounding box center [251, 153] width 197 height 16
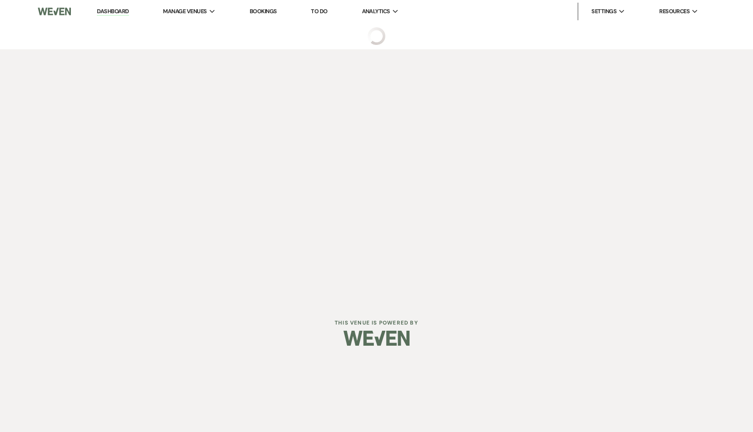
select select "9"
select select "6"
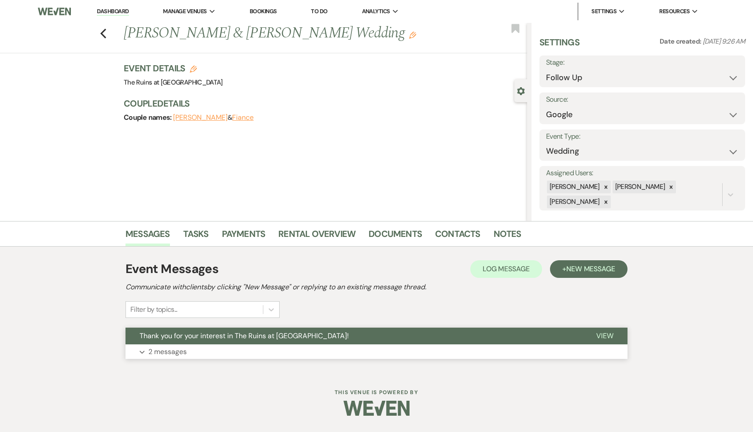
click at [272, 335] on span "Thank you for your interest in The Ruins at [GEOGRAPHIC_DATA]!" at bounding box center [244, 335] width 209 height 9
click at [271, 335] on span "Thank you for your interest in The Ruins at [GEOGRAPHIC_DATA]!" at bounding box center [244, 335] width 209 height 9
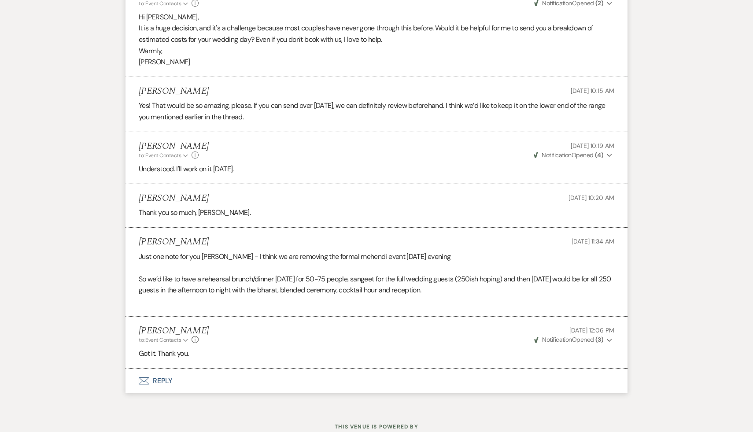
scroll to position [3267, 0]
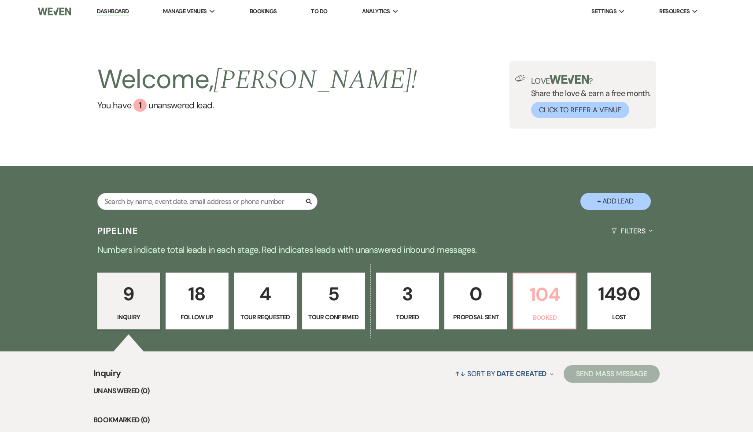
click at [548, 300] on p "104" at bounding box center [545, 295] width 52 height 30
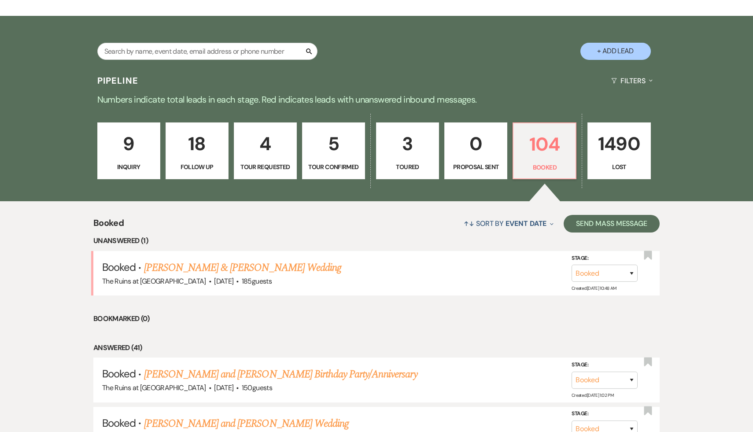
scroll to position [185, 0]
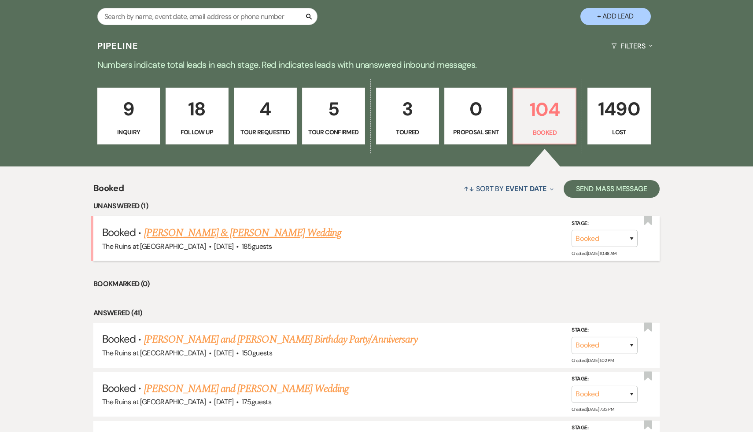
click at [266, 234] on link "[PERSON_NAME] & [PERSON_NAME] Wedding" at bounding box center [242, 233] width 197 height 16
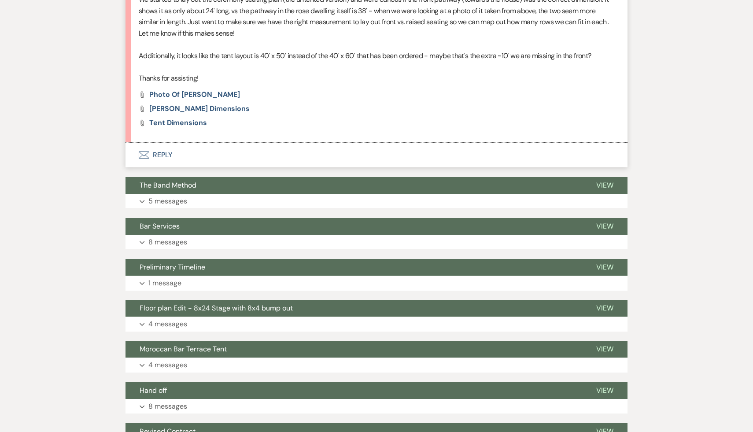
scroll to position [530, 0]
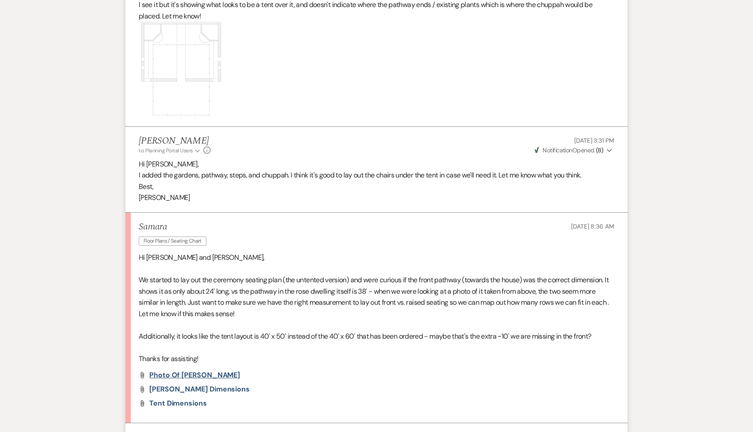
click at [204, 376] on span "Photo of [PERSON_NAME]" at bounding box center [194, 374] width 91 height 9
click at [220, 391] on span "[PERSON_NAME] Dimensions" at bounding box center [199, 388] width 100 height 9
click at [190, 402] on span "Tent Dimensions" at bounding box center [178, 403] width 58 height 9
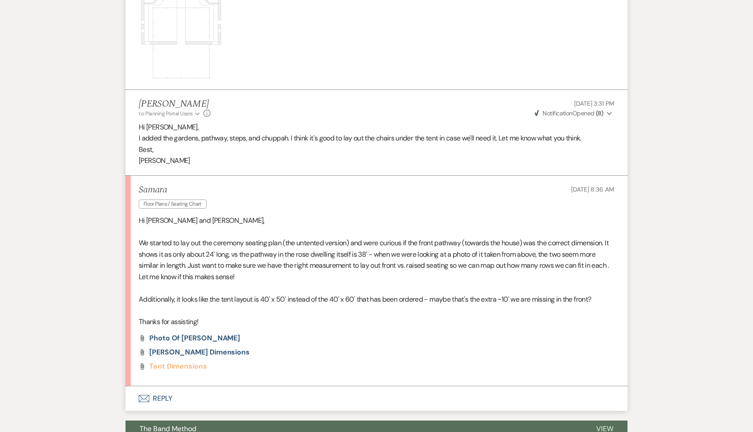
scroll to position [569, 0]
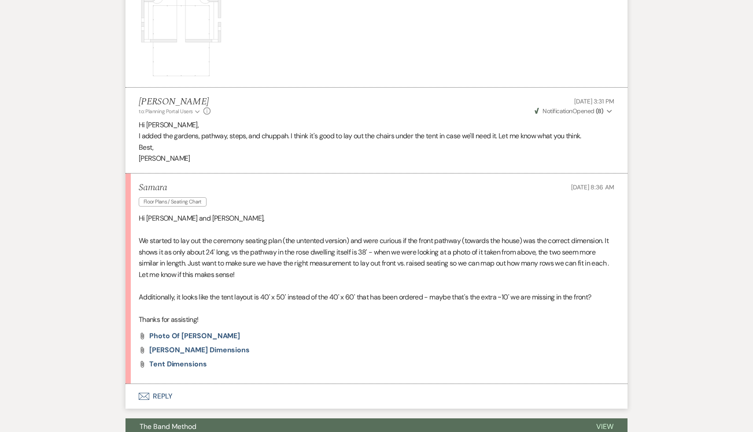
click at [165, 398] on button "Envelope Reply" at bounding box center [376, 396] width 502 height 25
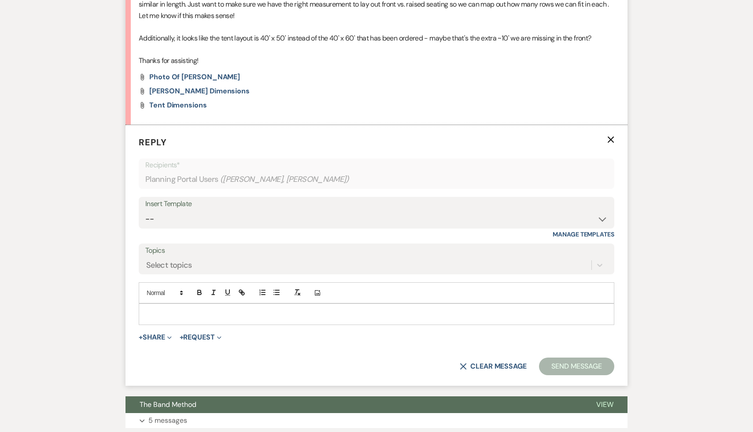
scroll to position [827, 0]
click at [271, 321] on div at bounding box center [376, 314] width 475 height 20
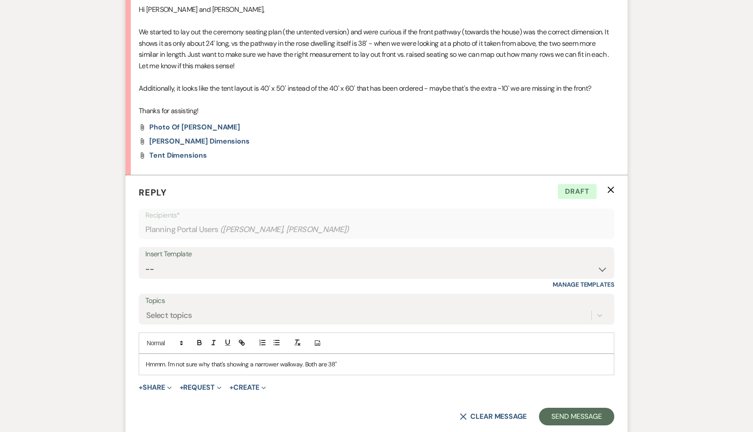
scroll to position [801, 0]
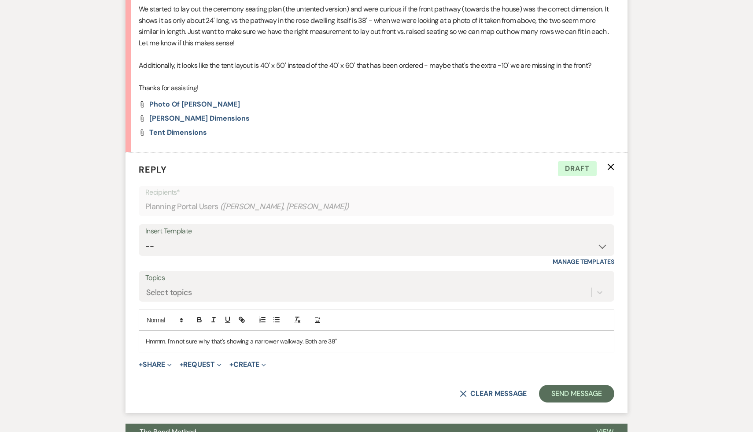
click at [340, 341] on p "Hmmm. I'm not sure why that's showing a narrower walkway. Both are 38"" at bounding box center [376, 341] width 461 height 10
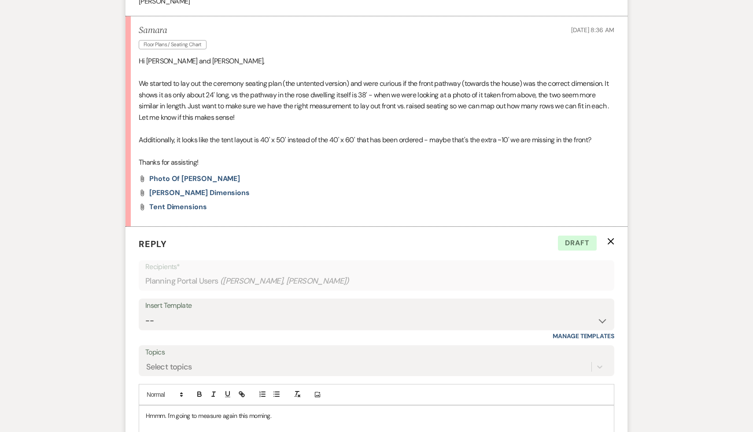
scroll to position [647, 0]
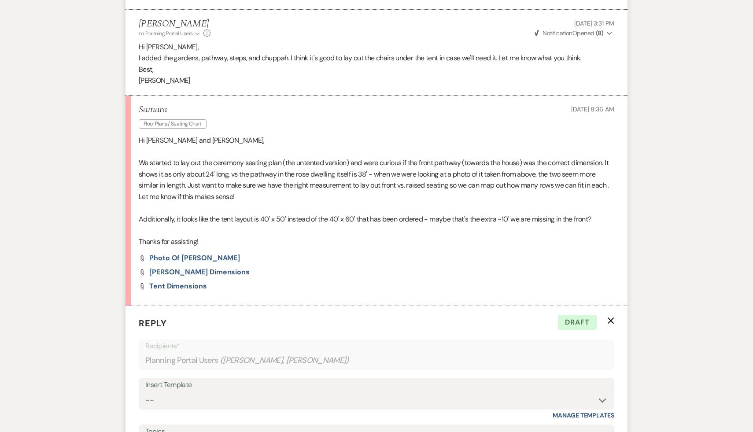
click at [203, 255] on span "Photo of [PERSON_NAME]" at bounding box center [194, 257] width 91 height 9
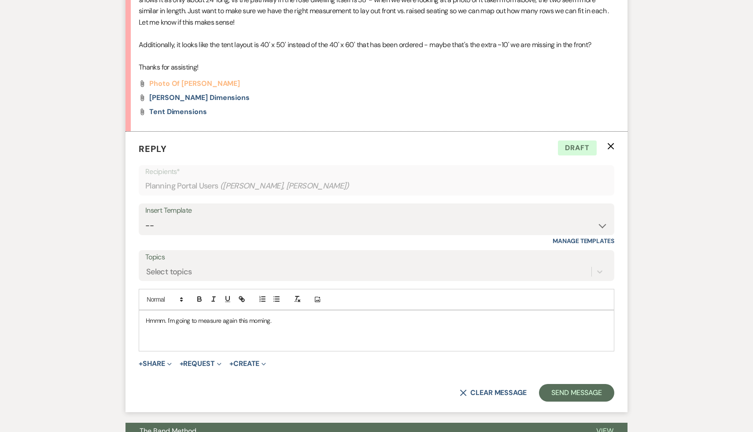
scroll to position [844, 0]
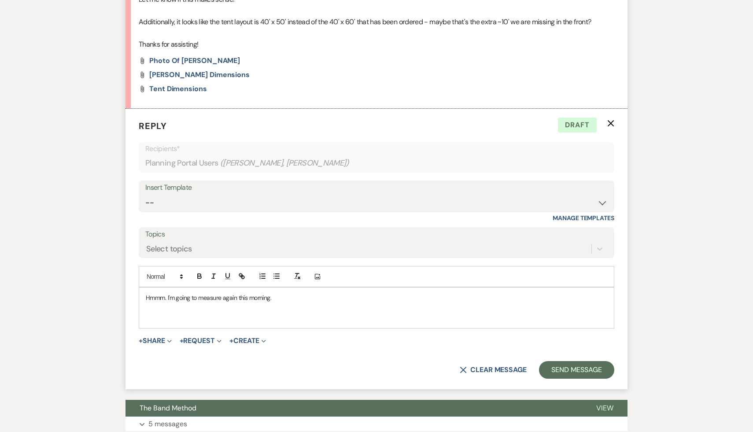
click at [292, 299] on p "Hmmm. I'm going to measure again this morning." at bounding box center [376, 298] width 461 height 10
click at [561, 370] on button "Send Message" at bounding box center [576, 370] width 75 height 18
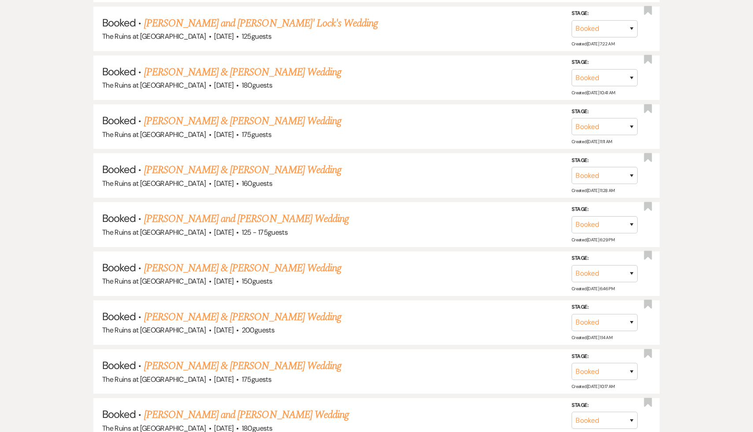
scroll to position [185, 0]
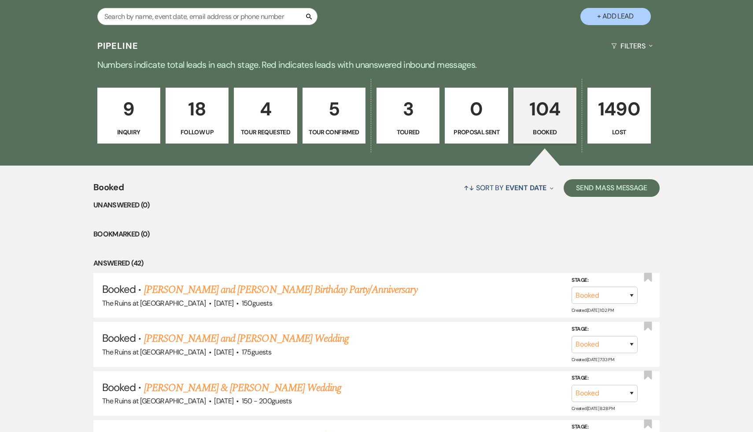
click at [544, 102] on p "104" at bounding box center [545, 109] width 52 height 30
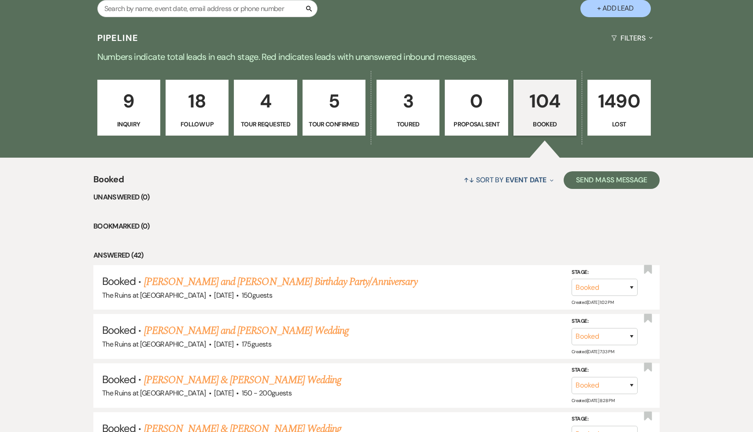
click at [197, 103] on p "18" at bounding box center [197, 101] width 52 height 30
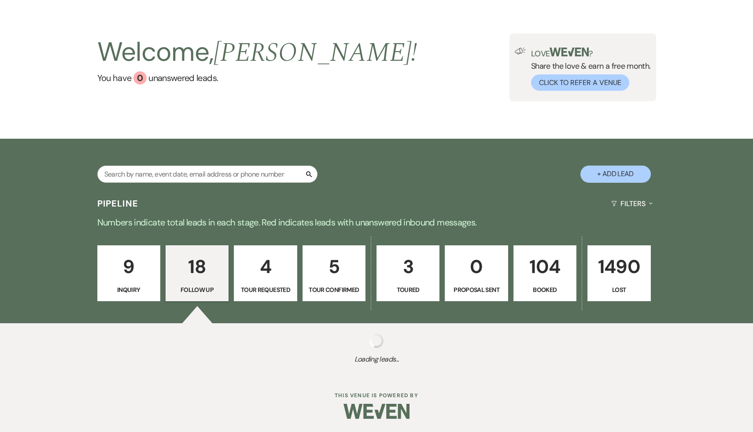
scroll to position [193, 0]
select select "9"
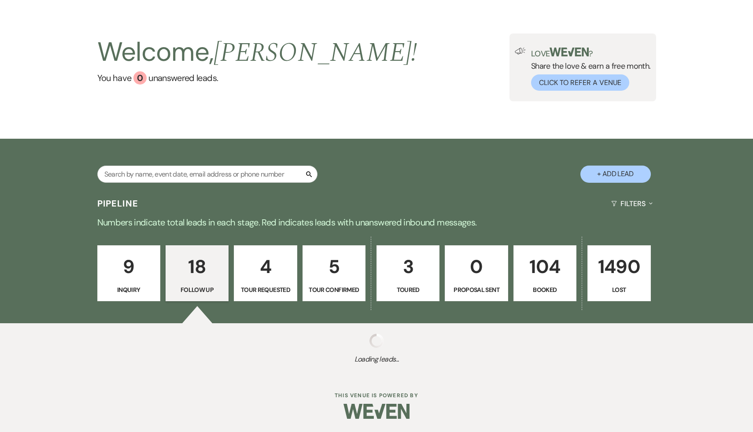
select select "9"
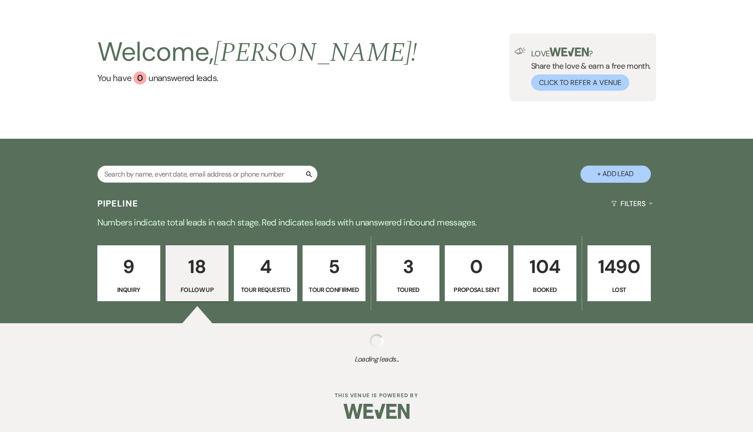
select select "9"
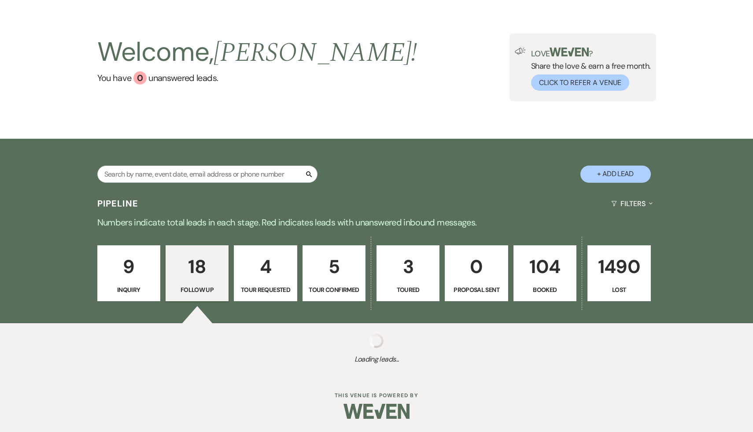
select select "9"
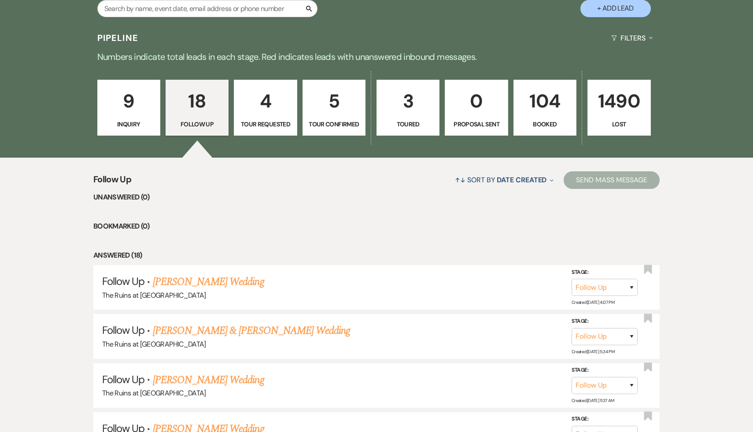
click at [333, 101] on p "5" at bounding box center [334, 101] width 52 height 30
select select "4"
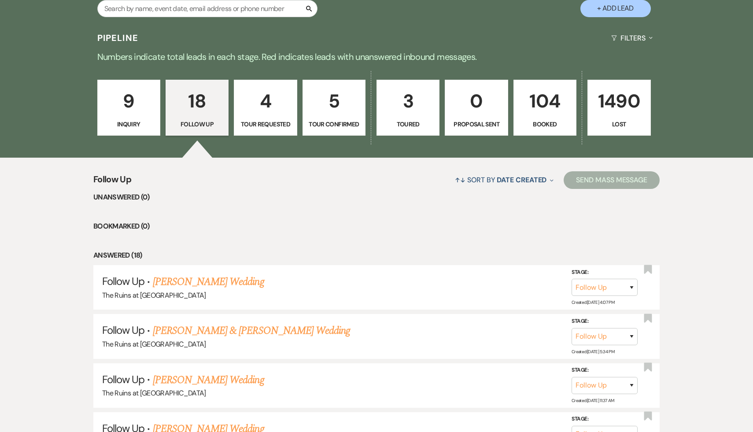
select select "4"
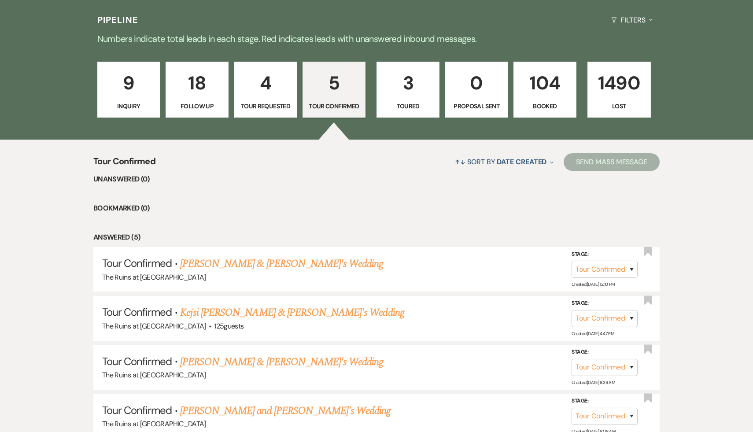
scroll to position [203, 0]
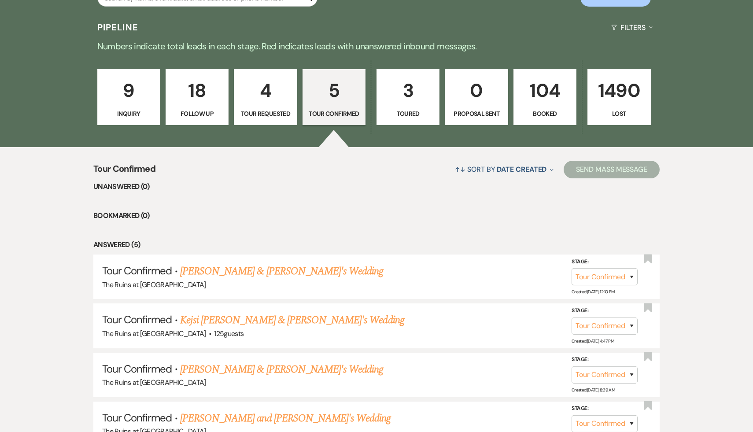
click at [202, 88] on p "18" at bounding box center [197, 91] width 52 height 30
select select "9"
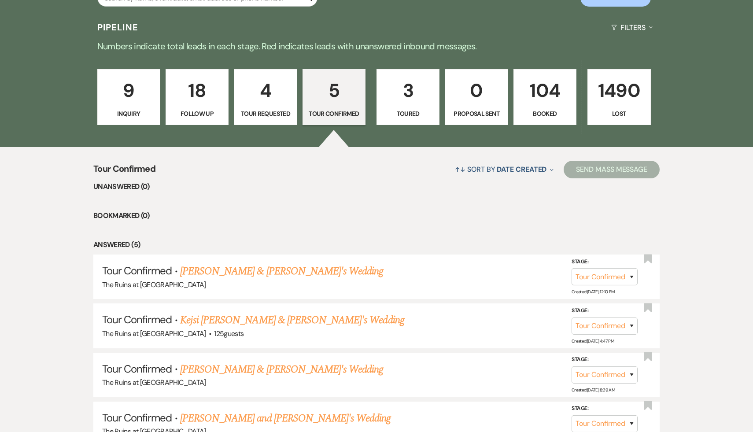
select select "9"
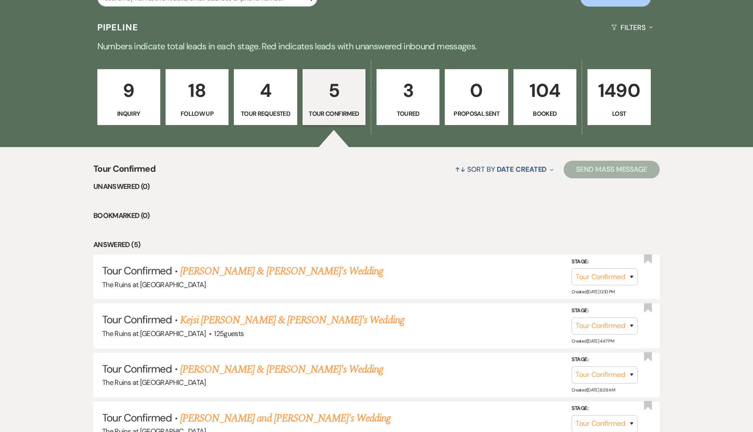
select select "9"
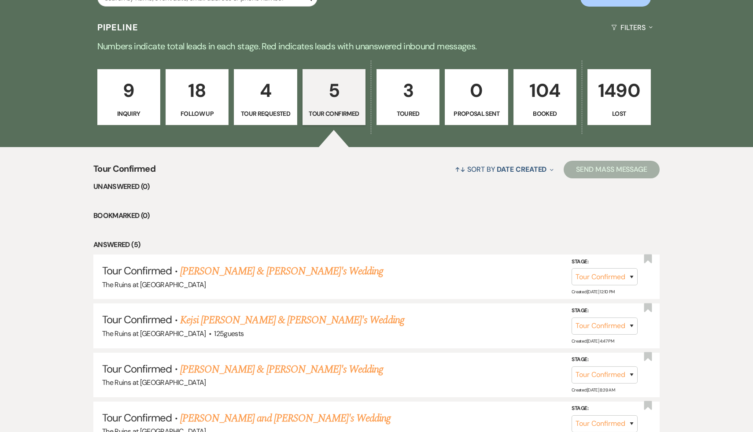
select select "9"
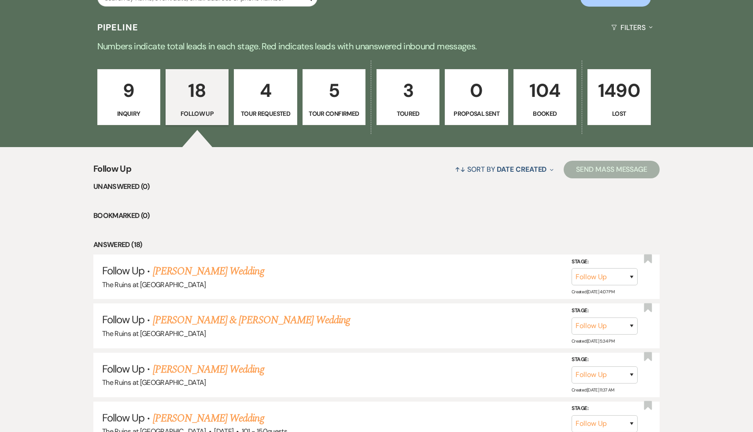
scroll to position [205, 0]
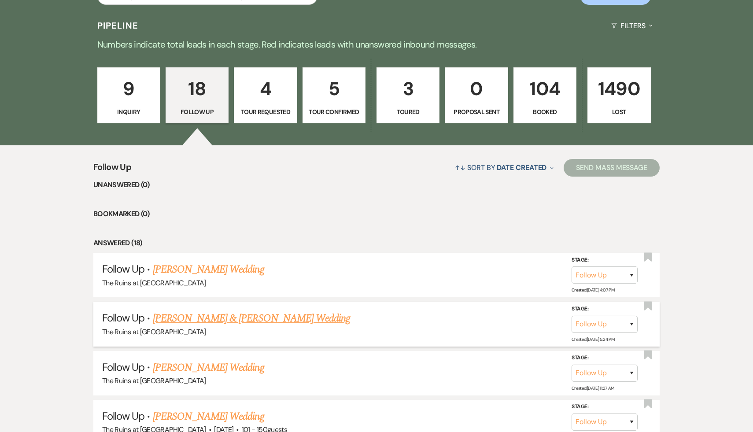
click at [236, 317] on link "[PERSON_NAME] & [PERSON_NAME] Wedding" at bounding box center [251, 318] width 197 height 16
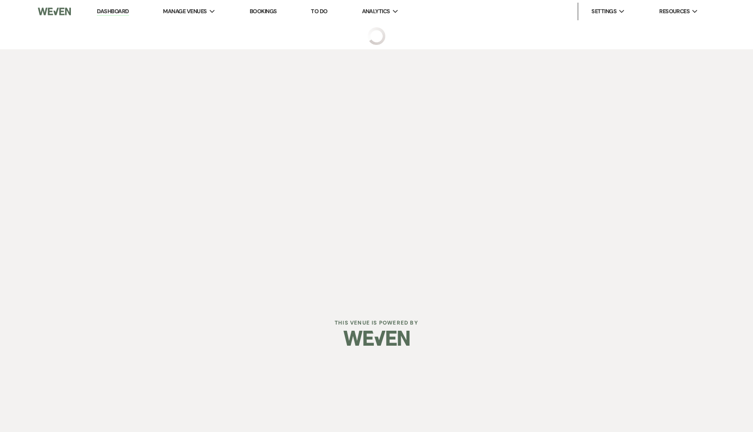
select select "9"
select select "20"
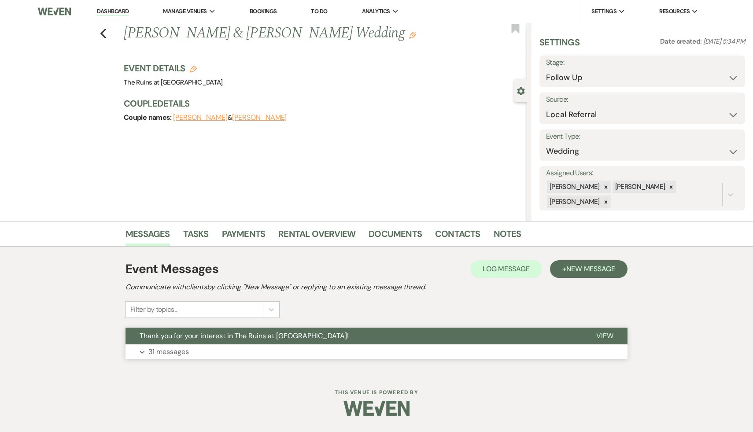
click at [241, 333] on span "Thank you for your interest in The Ruins at [GEOGRAPHIC_DATA]!" at bounding box center [244, 335] width 209 height 9
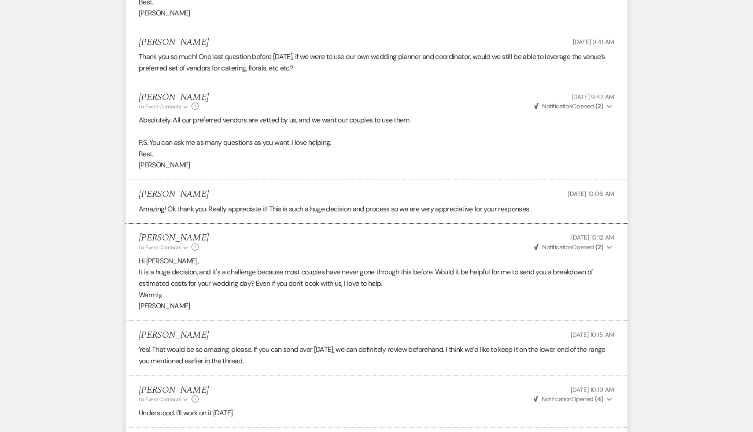
scroll to position [3309, 0]
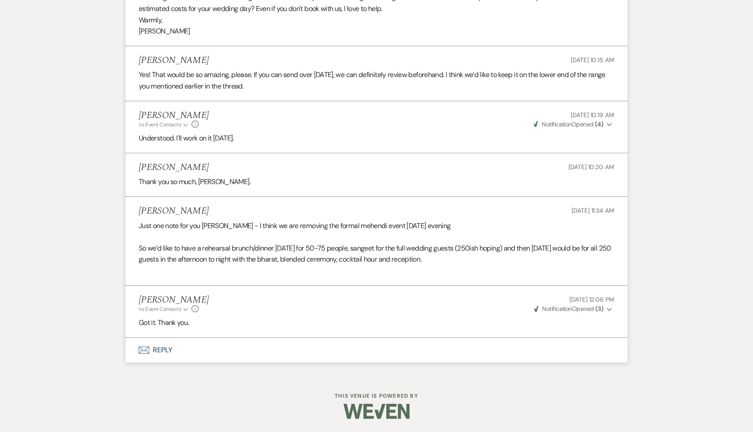
click at [164, 347] on button "Envelope Reply" at bounding box center [376, 350] width 502 height 25
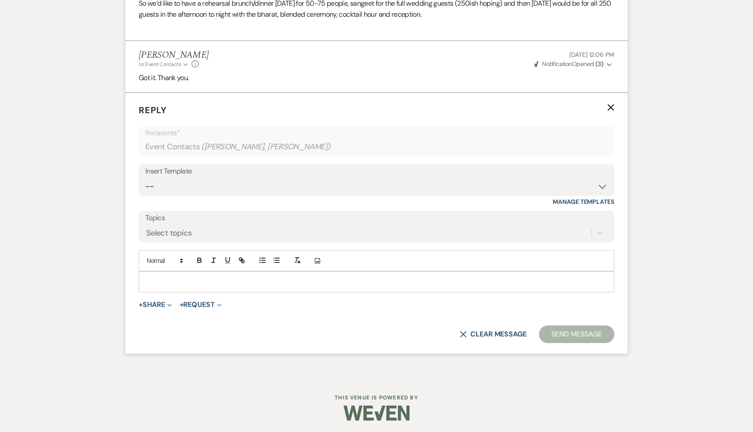
scroll to position [3555, 0]
click at [228, 280] on p at bounding box center [376, 280] width 461 height 10
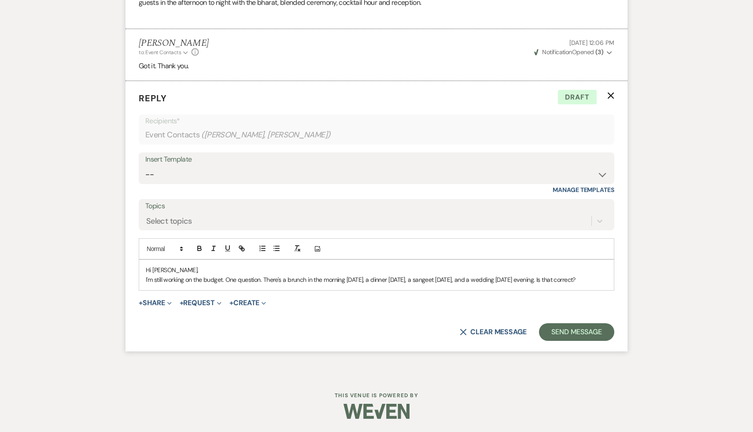
click at [480, 284] on p "I'm still working on the budget. One question. There's a brunch in the morning …" at bounding box center [376, 280] width 461 height 10
click at [582, 341] on button "Send Message" at bounding box center [576, 332] width 75 height 18
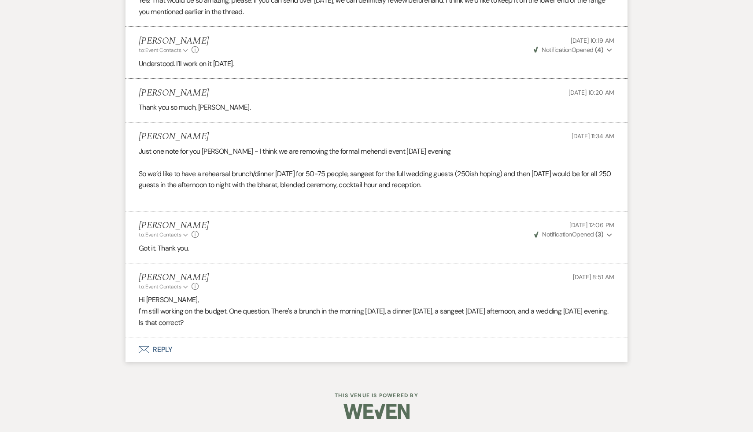
scroll to position [3380, 0]
